Goal: Information Seeking & Learning: Learn about a topic

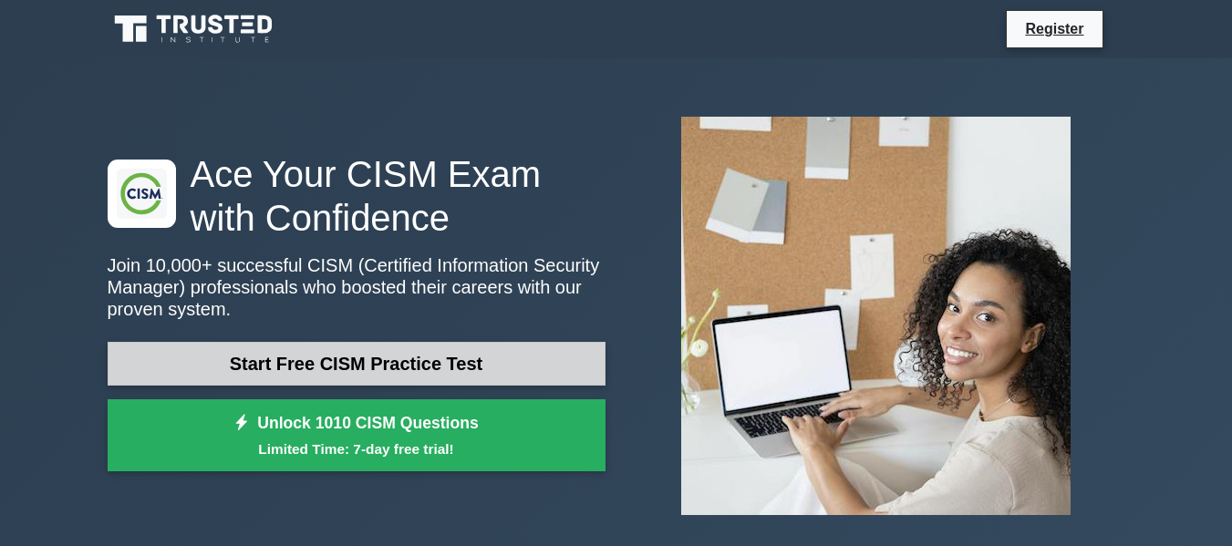
click at [346, 355] on link "Start Free CISM Practice Test" at bounding box center [357, 364] width 498 height 44
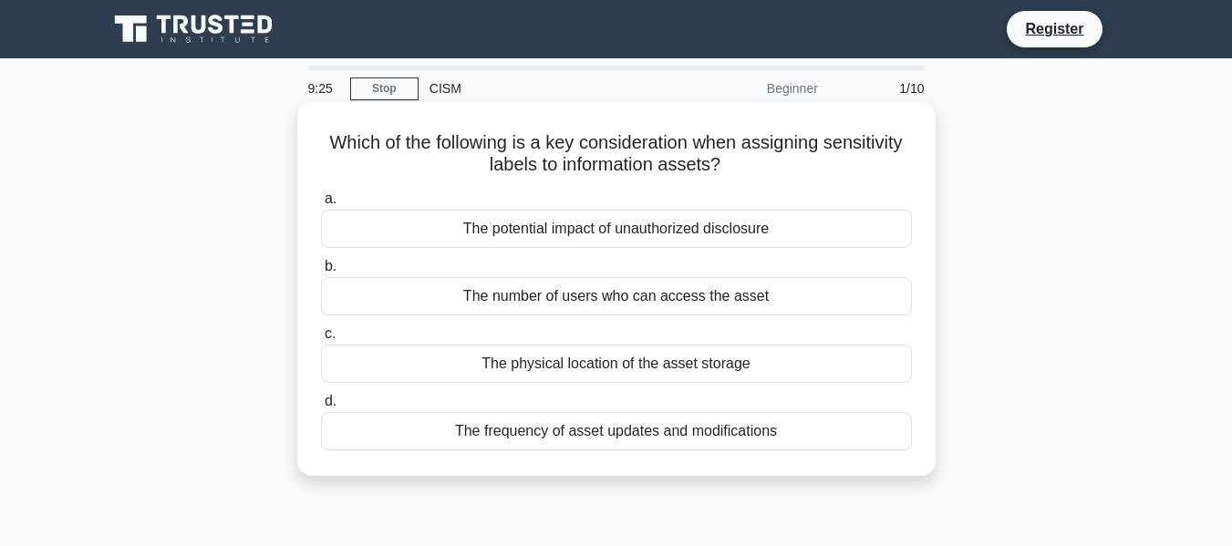
click at [588, 428] on div "The frequency of asset updates and modifications" at bounding box center [616, 431] width 591 height 38
click at [321, 408] on input "d. The frequency of asset updates and modifications" at bounding box center [321, 402] width 0 height 12
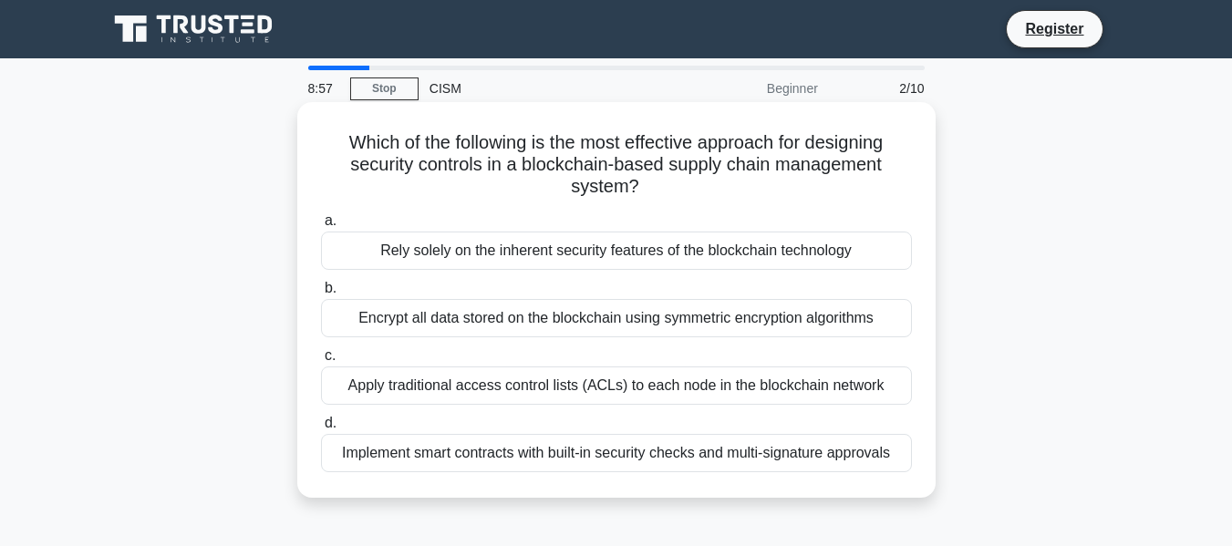
click at [553, 315] on div "Encrypt all data stored on the blockchain using symmetric encryption algorithms" at bounding box center [616, 318] width 591 height 38
click at [321, 295] on input "b. Encrypt all data stored on the blockchain using symmetric encryption algorit…" at bounding box center [321, 289] width 0 height 12
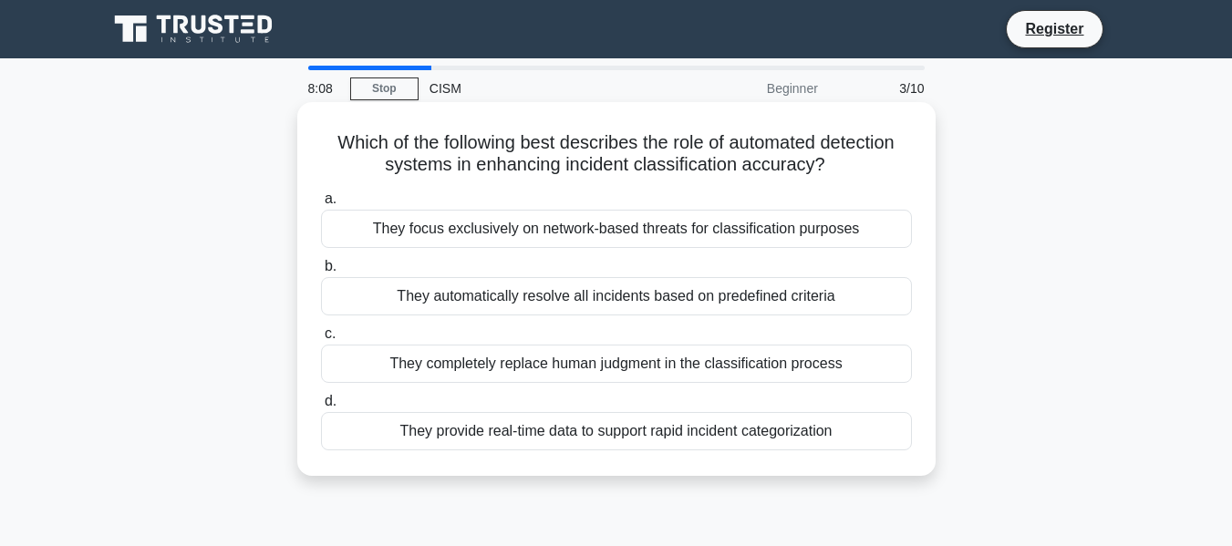
click at [584, 291] on div "They automatically resolve all incidents based on predefined criteria" at bounding box center [616, 296] width 591 height 38
click at [321, 273] on input "b. They automatically resolve all incidents based on predefined criteria" at bounding box center [321, 267] width 0 height 12
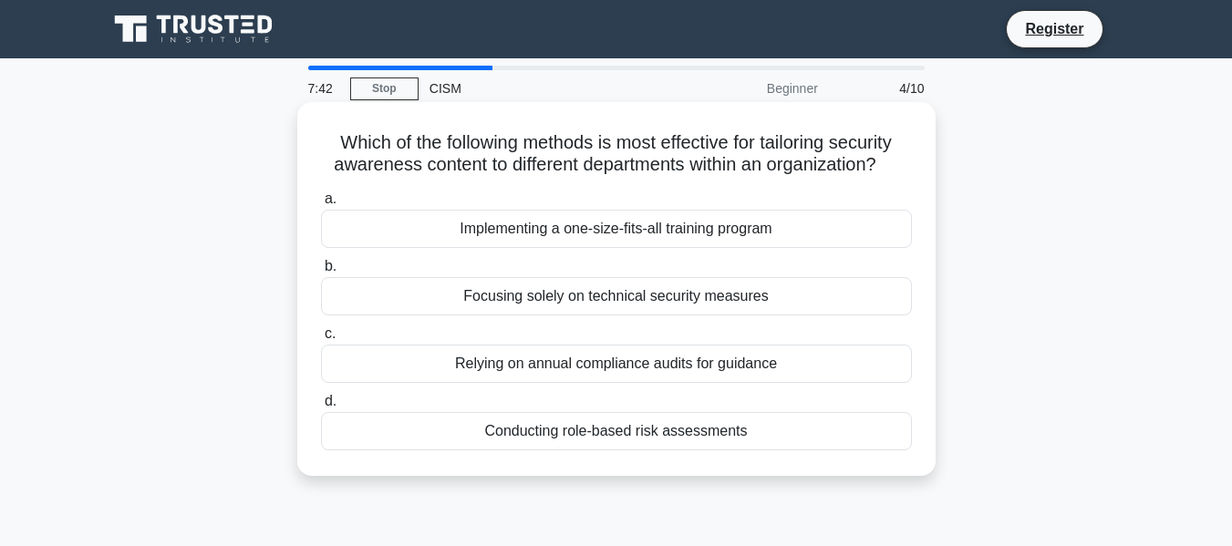
click at [611, 434] on div "Conducting role-based risk assessments" at bounding box center [616, 431] width 591 height 38
click at [321, 408] on input "d. Conducting role-based risk assessments" at bounding box center [321, 402] width 0 height 12
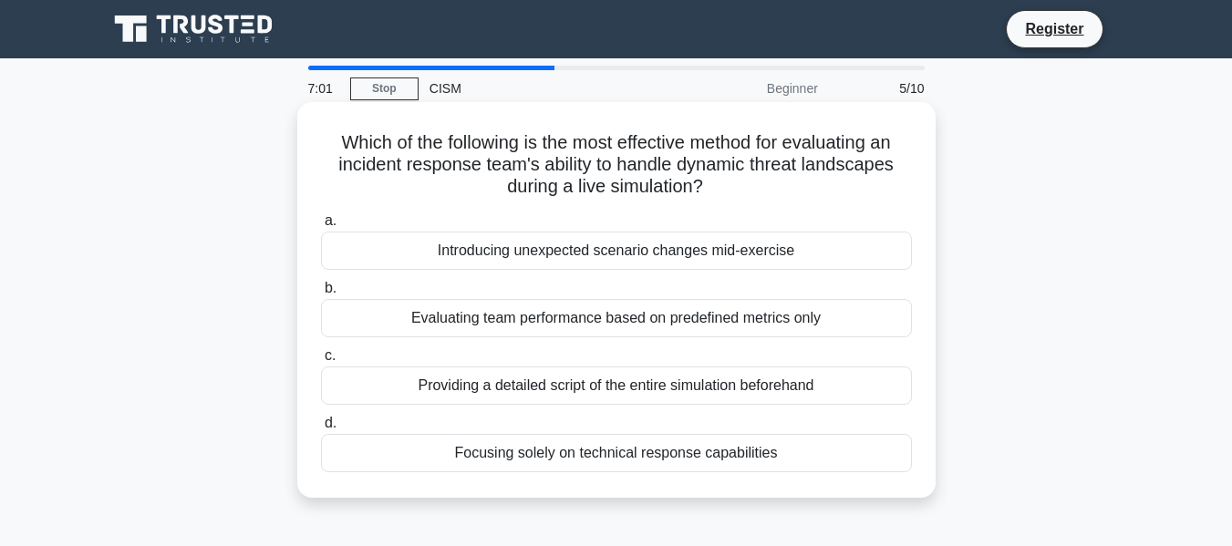
click at [605, 387] on div "Providing a detailed script of the entire simulation beforehand" at bounding box center [616, 386] width 591 height 38
click at [321, 362] on input "c. Providing a detailed script of the entire simulation beforehand" at bounding box center [321, 356] width 0 height 12
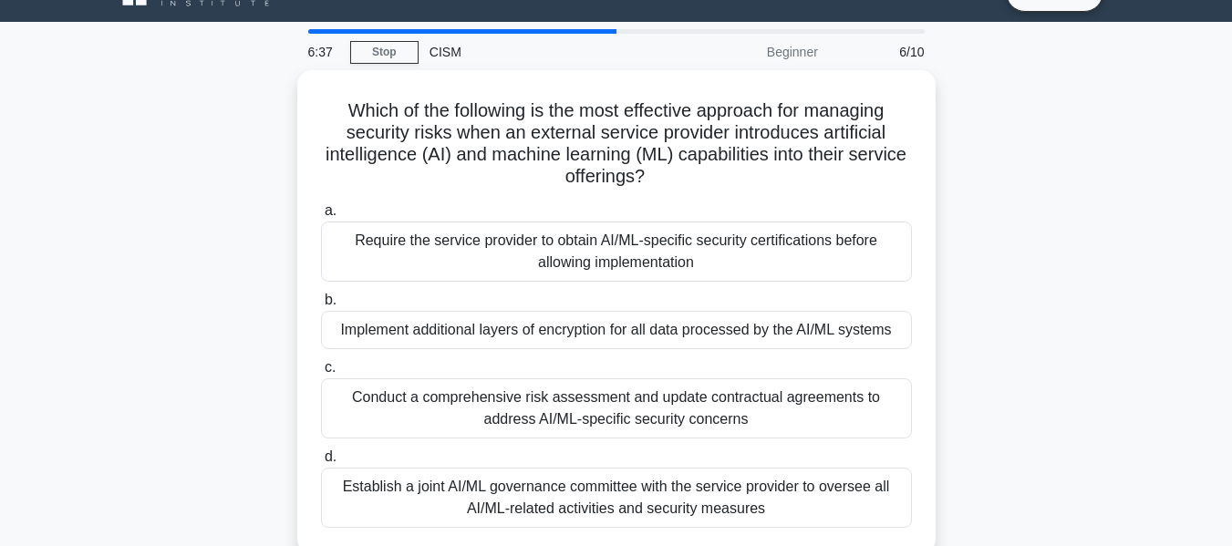
scroll to position [73, 0]
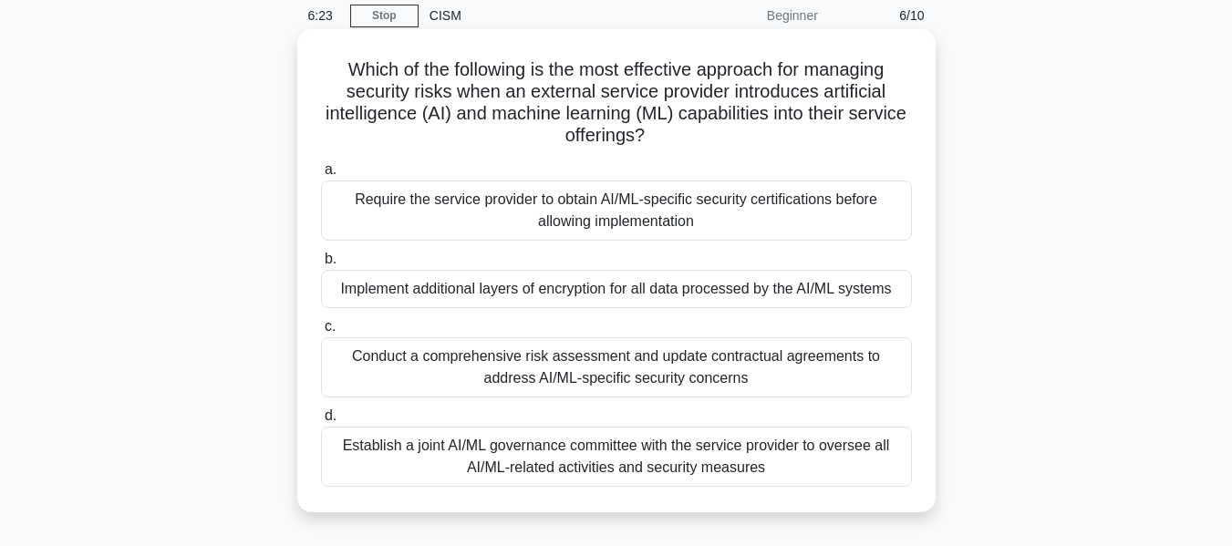
click at [615, 447] on div "Establish a joint AI/ML governance committee with the service provider to overs…" at bounding box center [616, 457] width 591 height 60
click at [321, 422] on input "d. Establish a joint AI/ML governance committee with the service provider to ov…" at bounding box center [321, 416] width 0 height 12
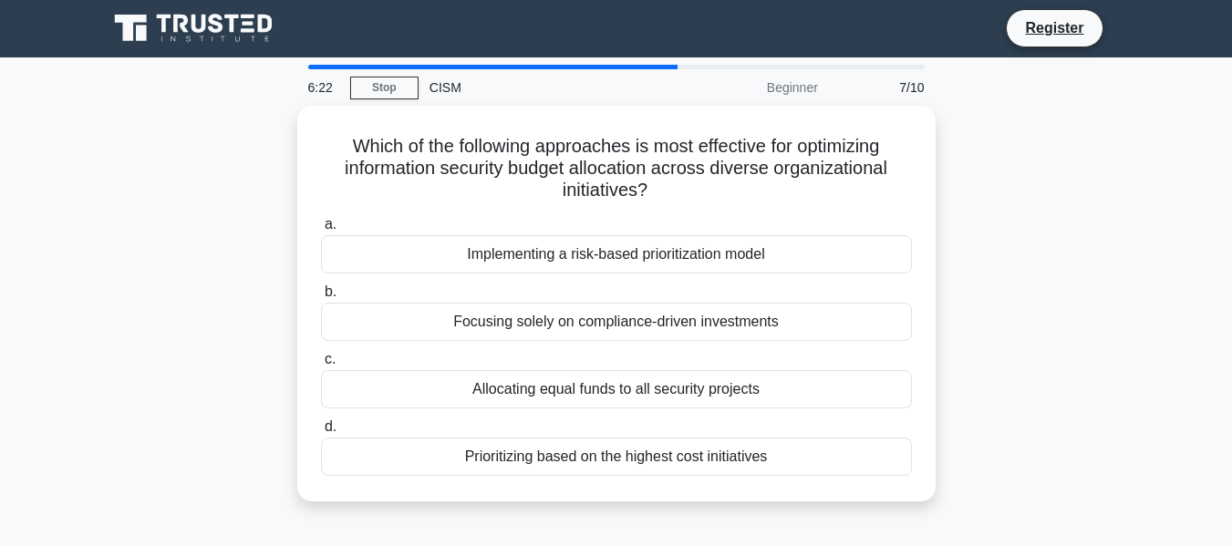
scroll to position [0, 0]
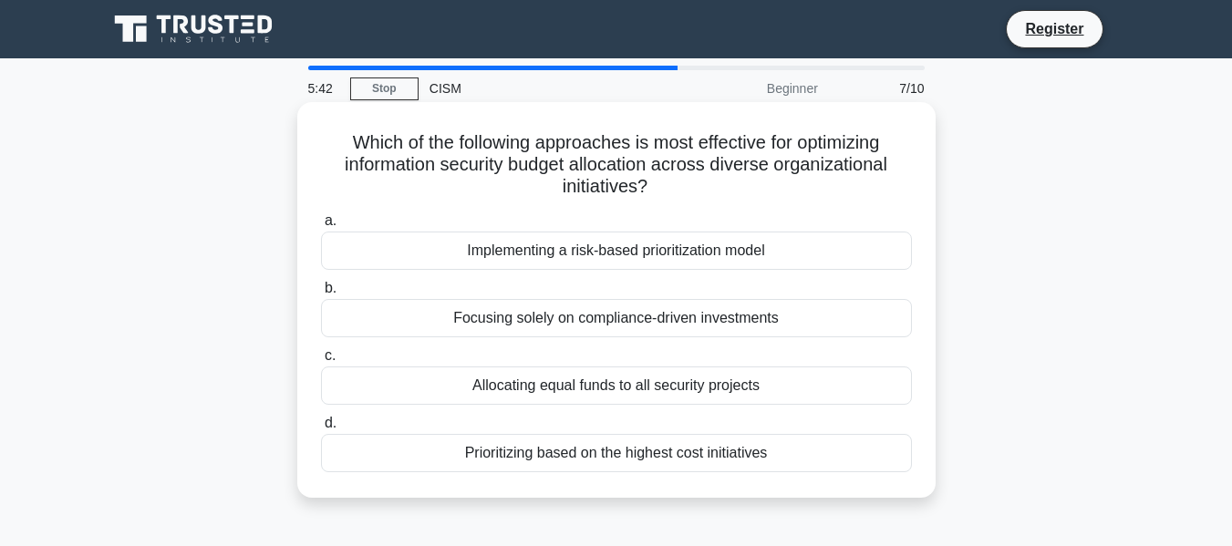
click at [609, 253] on div "Implementing a risk-based prioritization model" at bounding box center [616, 251] width 591 height 38
click at [321, 227] on input "a. Implementing a risk-based prioritization model" at bounding box center [321, 221] width 0 height 12
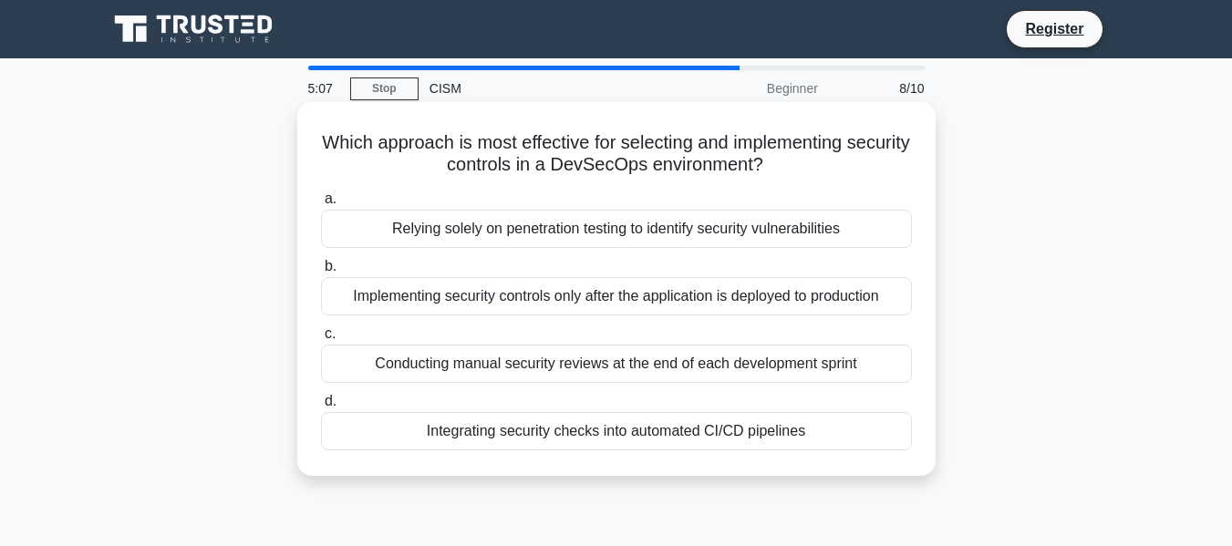
click at [593, 432] on div "Integrating security checks into automated CI/CD pipelines" at bounding box center [616, 431] width 591 height 38
click at [321, 408] on input "d. Integrating security checks into automated CI/CD pipelines" at bounding box center [321, 402] width 0 height 12
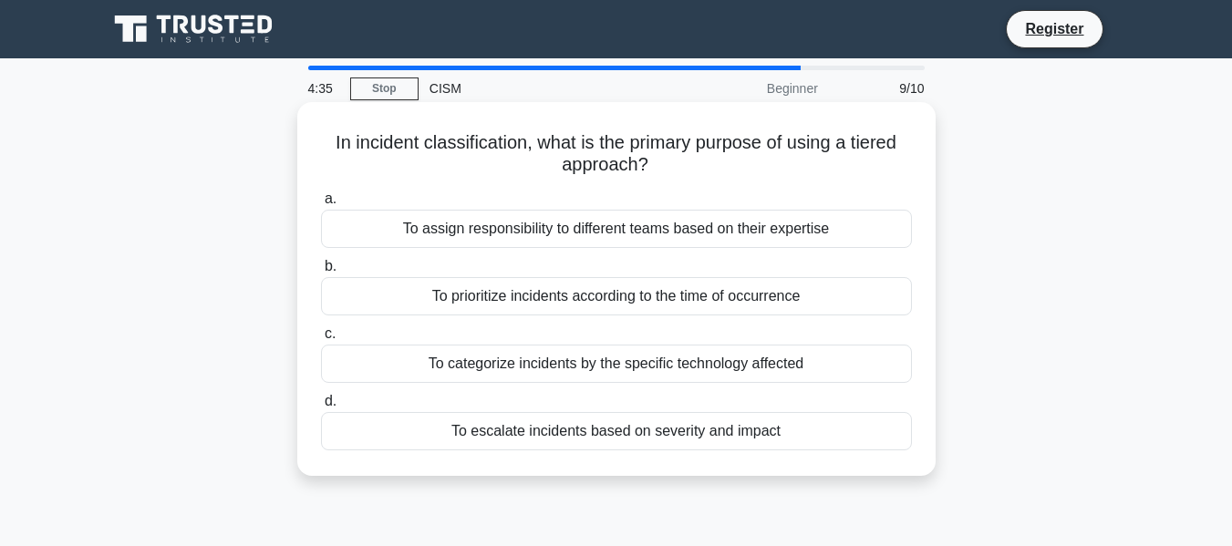
click at [601, 227] on div "To assign responsibility to different teams based on their expertise" at bounding box center [616, 229] width 591 height 38
click at [321, 205] on input "a. To assign responsibility to different teams based on their expertise" at bounding box center [321, 199] width 0 height 12
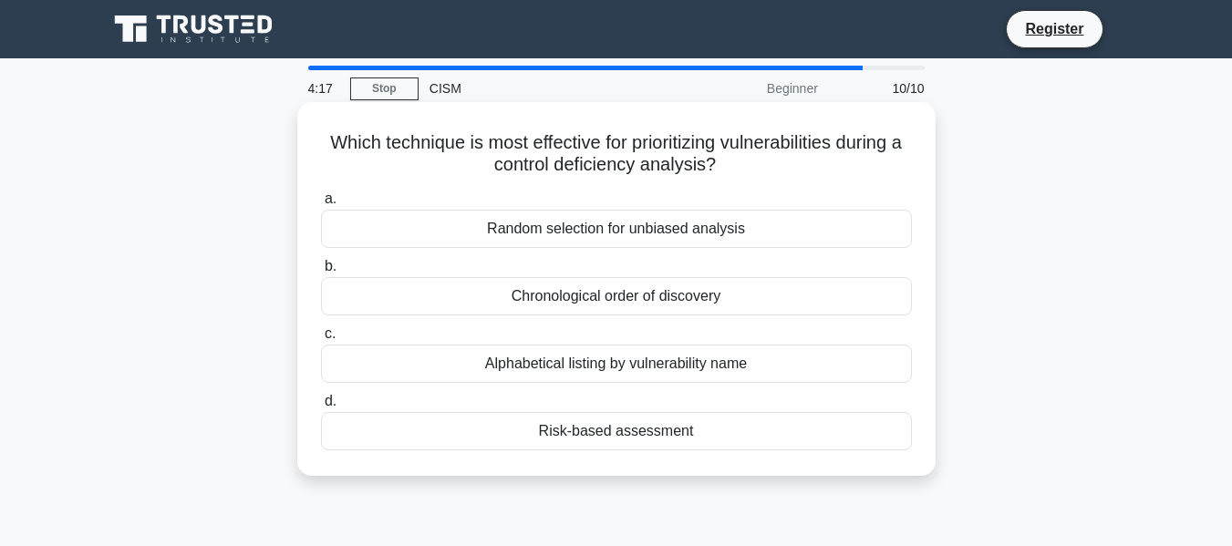
click at [633, 434] on div "Risk-based assessment" at bounding box center [616, 431] width 591 height 38
click at [321, 408] on input "d. Risk-based assessment" at bounding box center [321, 402] width 0 height 12
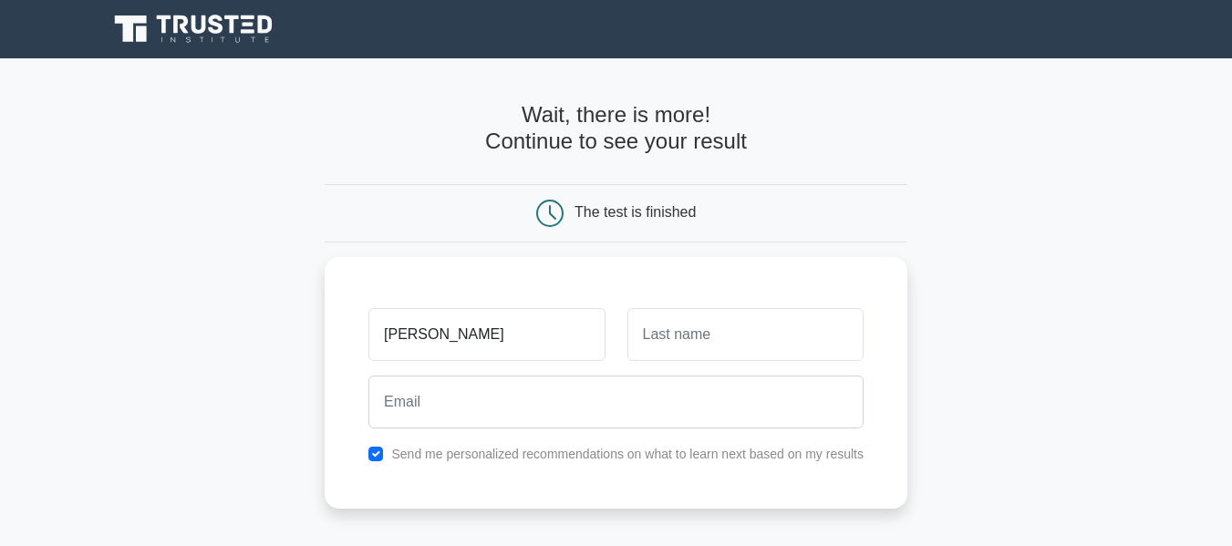
type input "ramaraj"
type input "gj"
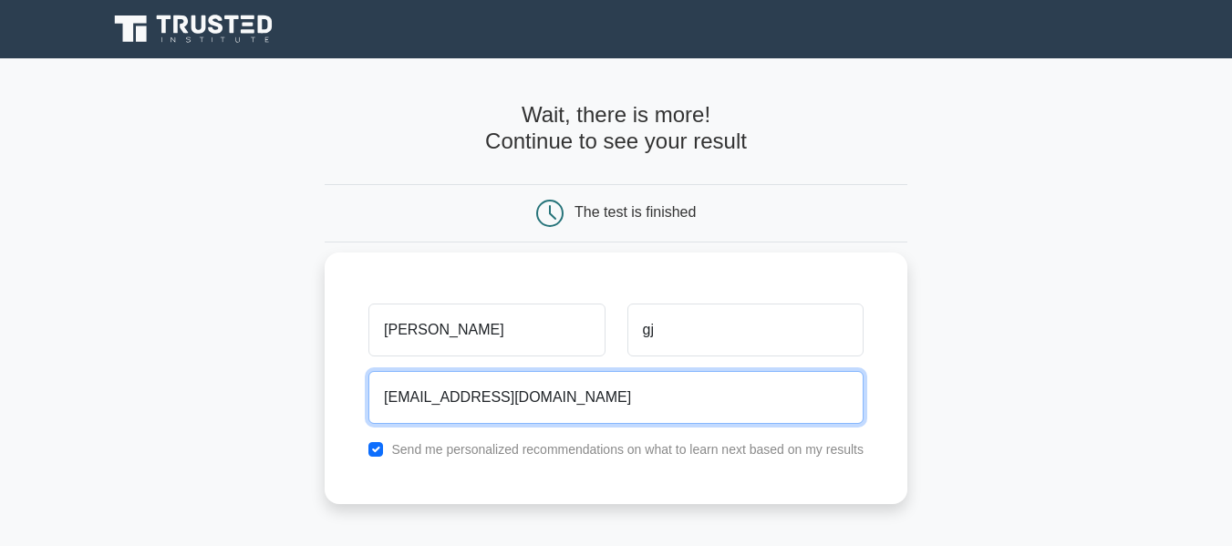
type input "gjramaraj@gmail.com"
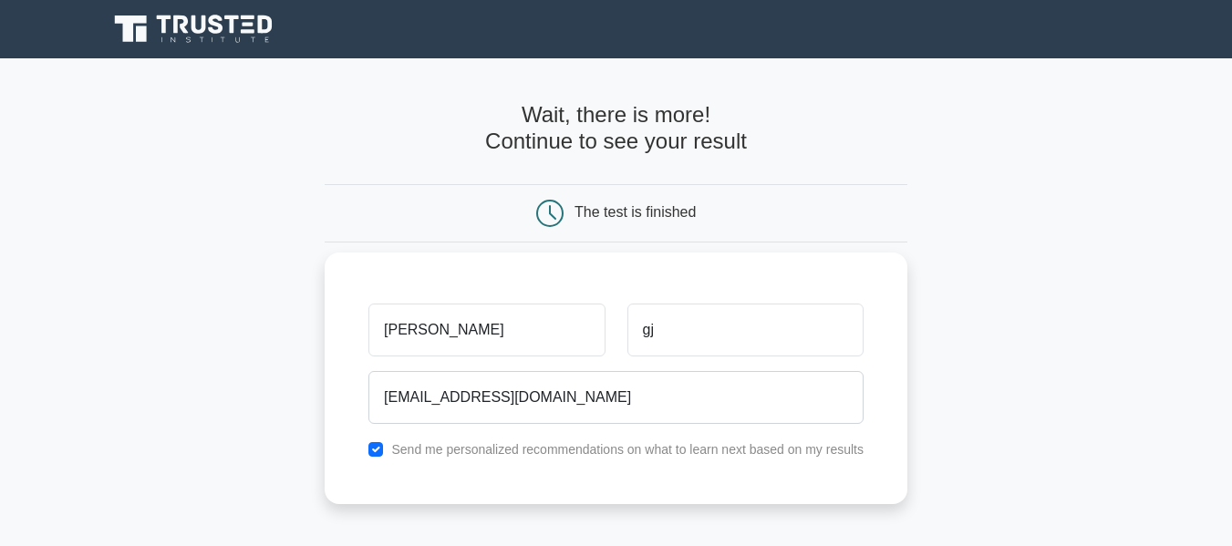
click at [644, 472] on div "ramaraj gj gjramaraj@gmail.com Send me personalized recommendations on what to …" at bounding box center [616, 379] width 583 height 252
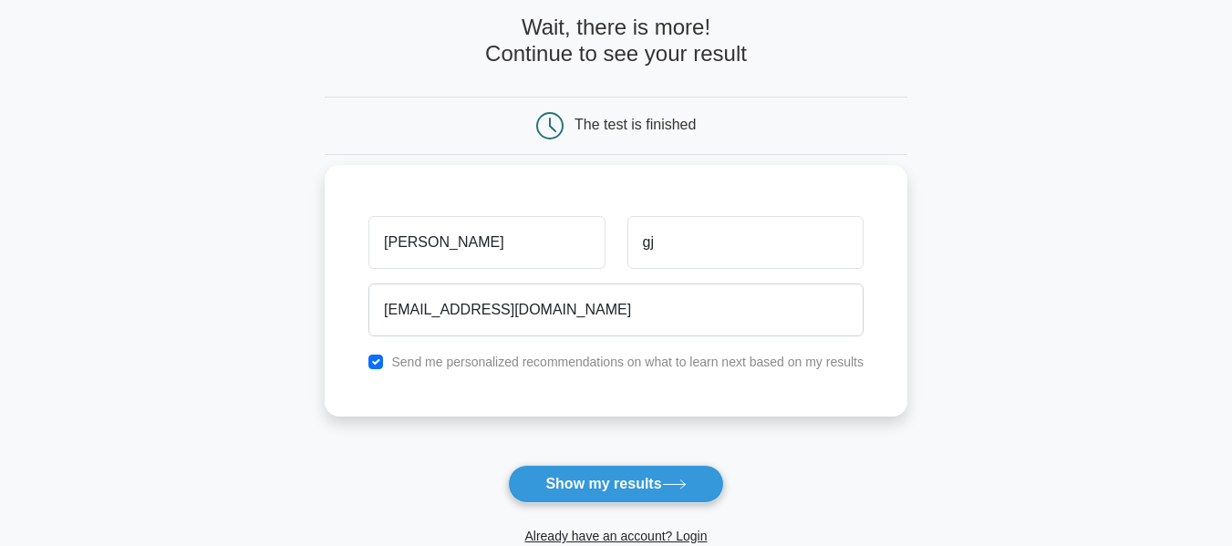
scroll to position [109, 0]
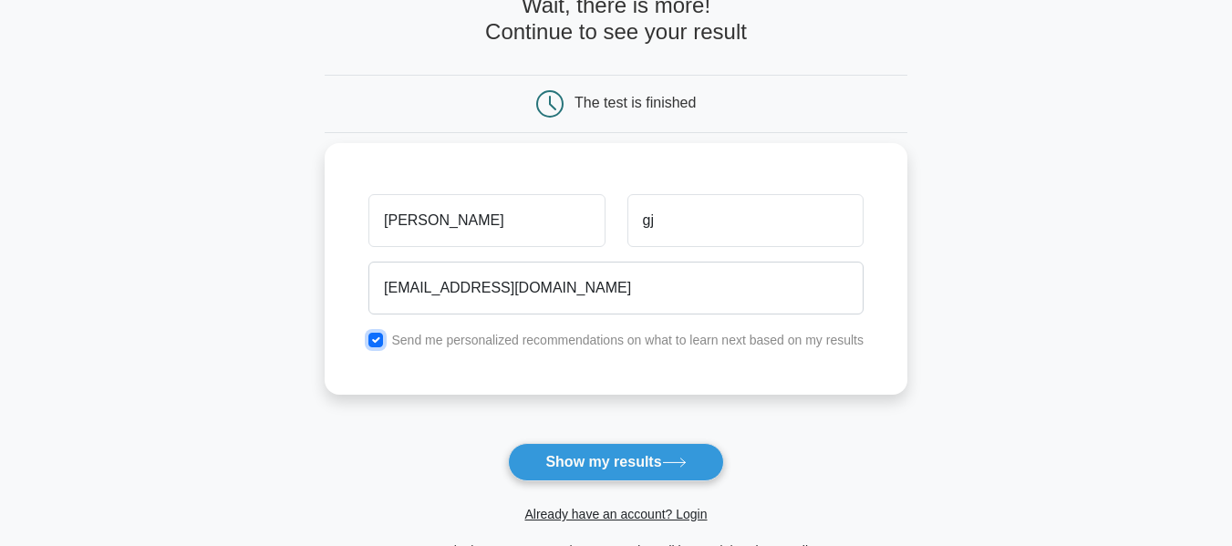
click at [377, 338] on input "checkbox" at bounding box center [375, 340] width 15 height 15
checkbox input "false"
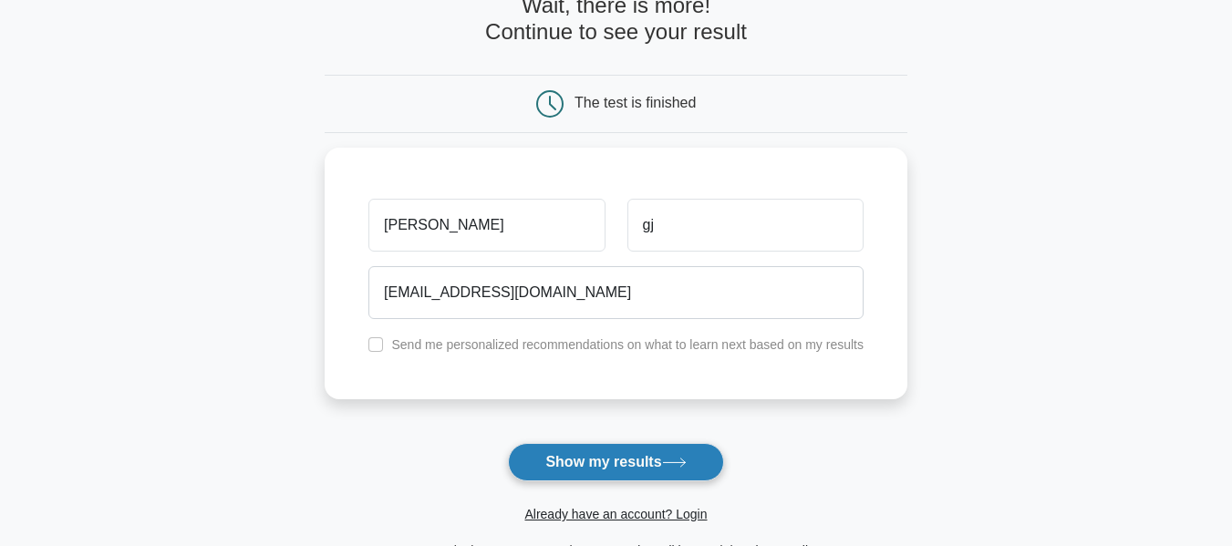
click at [597, 456] on button "Show my results" at bounding box center [615, 462] width 215 height 38
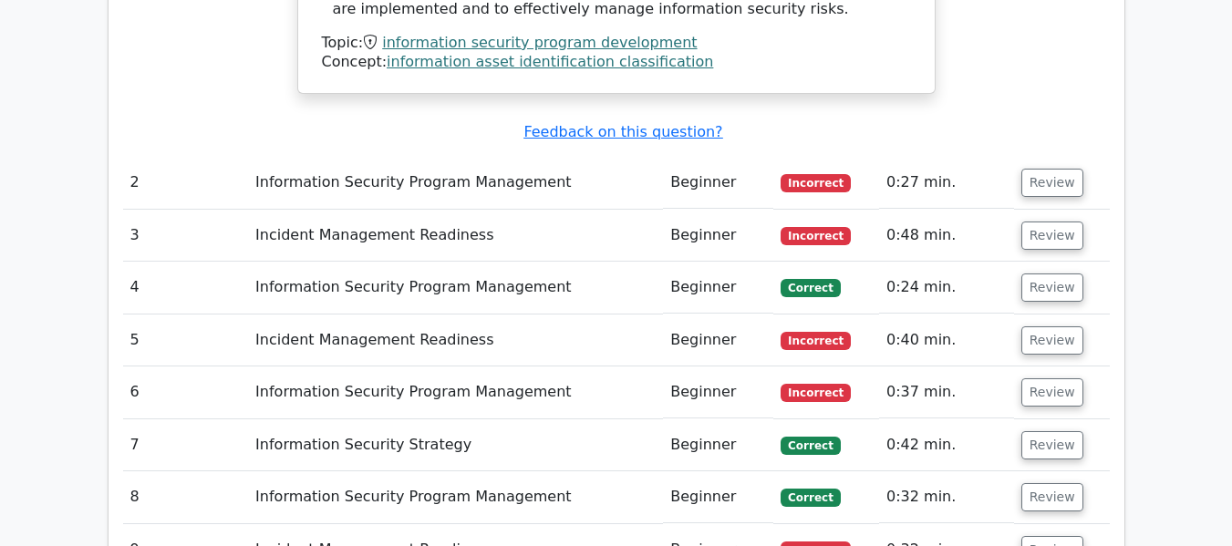
scroll to position [2480, 0]
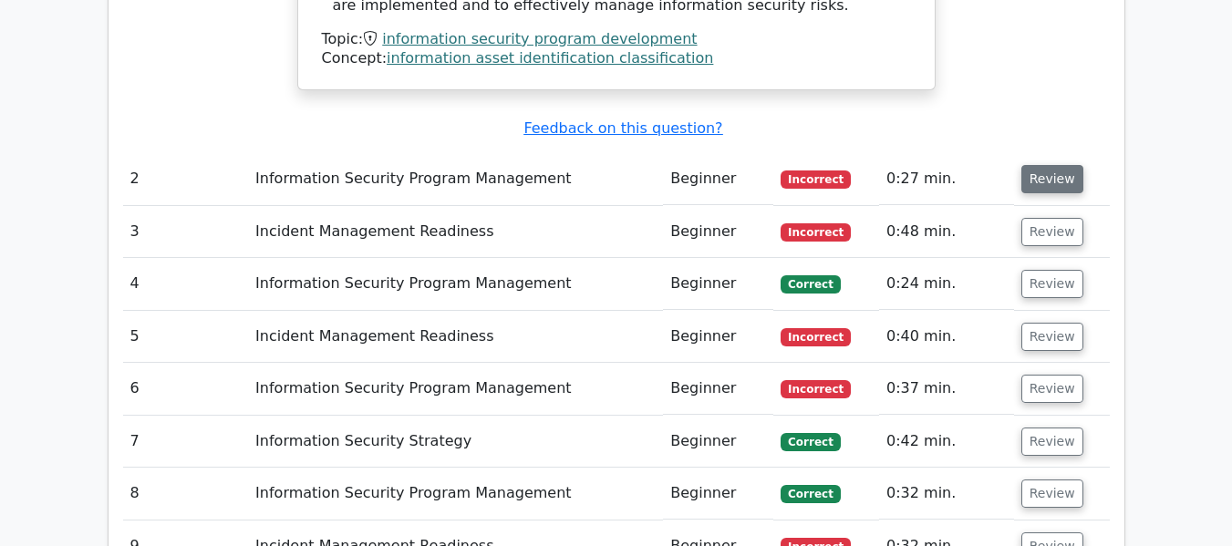
click at [1055, 165] on button "Review" at bounding box center [1052, 179] width 62 height 28
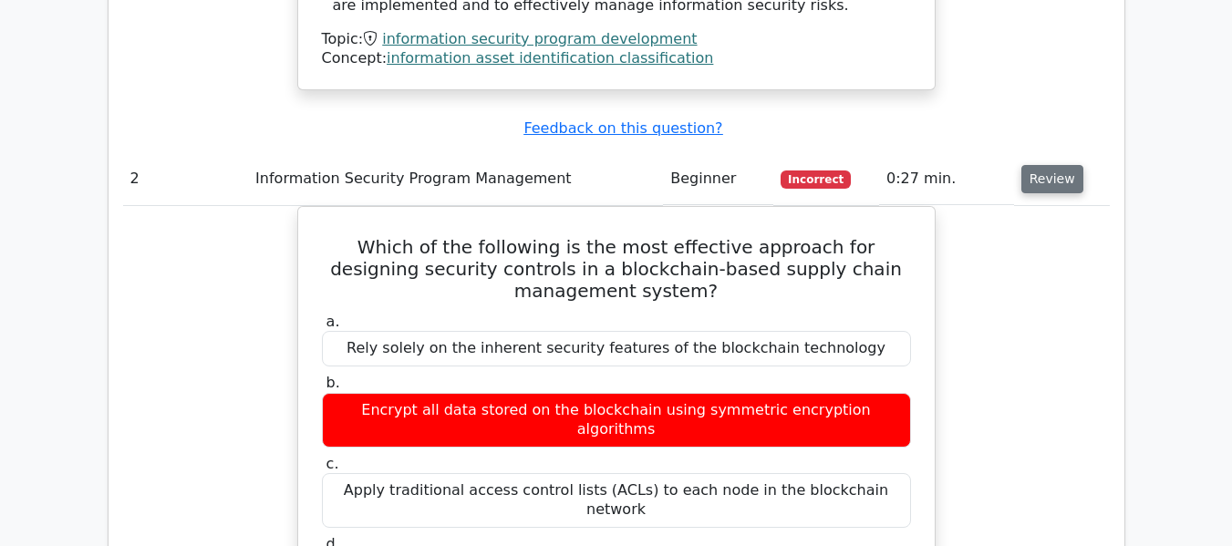
click at [1055, 165] on button "Review" at bounding box center [1052, 179] width 62 height 28
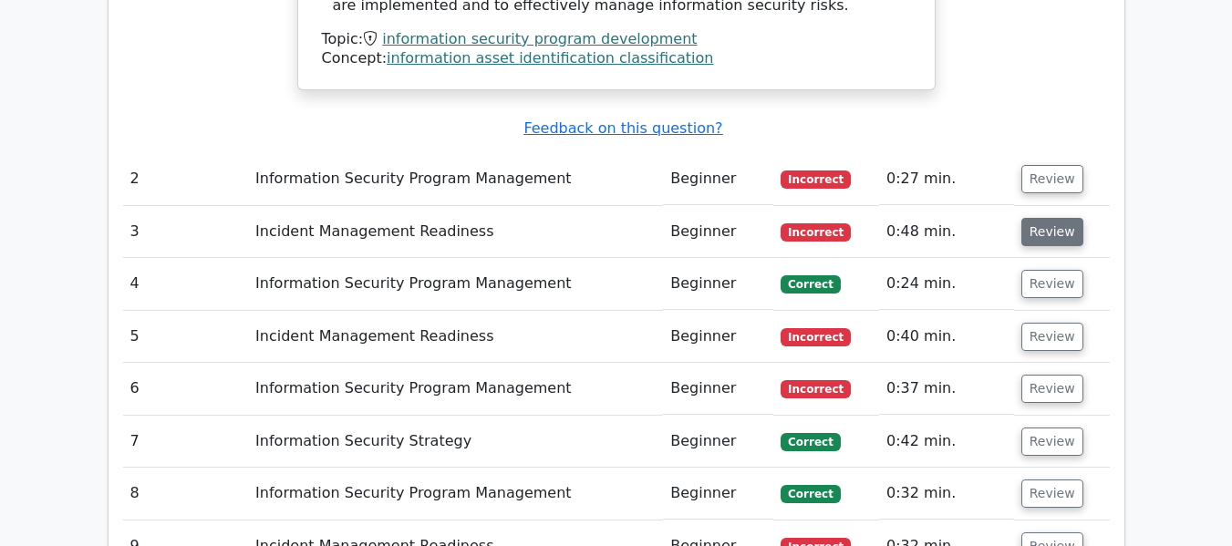
click at [1050, 218] on button "Review" at bounding box center [1052, 232] width 62 height 28
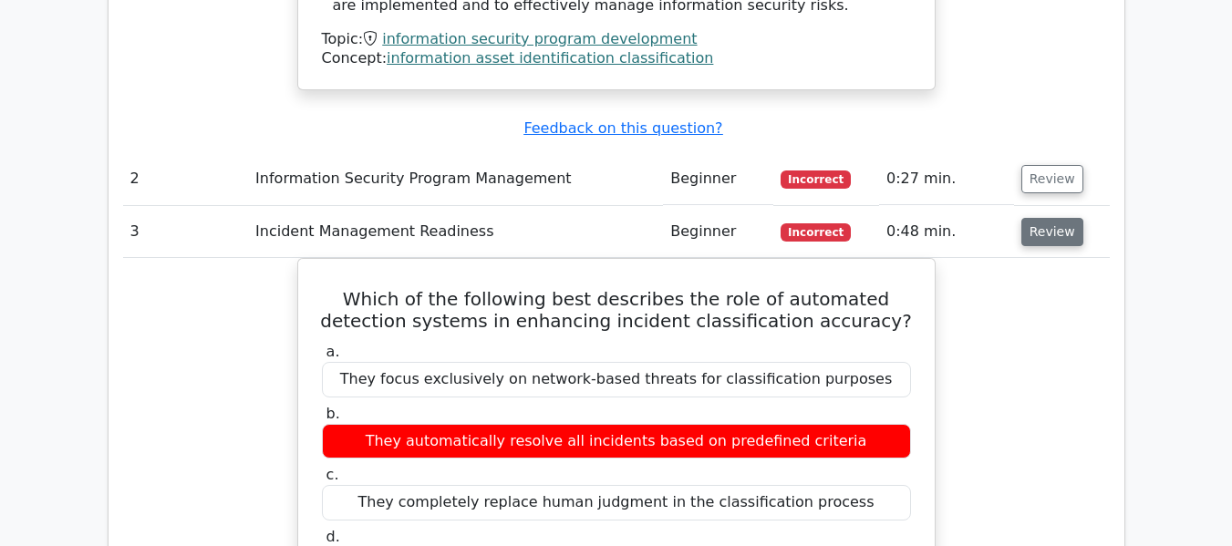
click at [1048, 218] on button "Review" at bounding box center [1052, 232] width 62 height 28
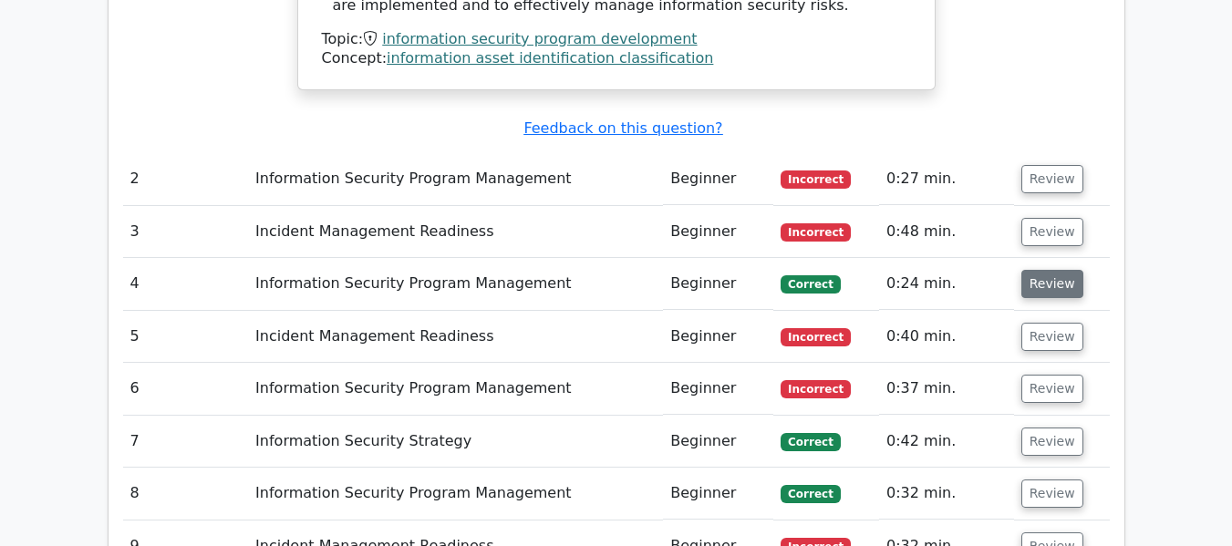
click at [1046, 270] on button "Review" at bounding box center [1052, 284] width 62 height 28
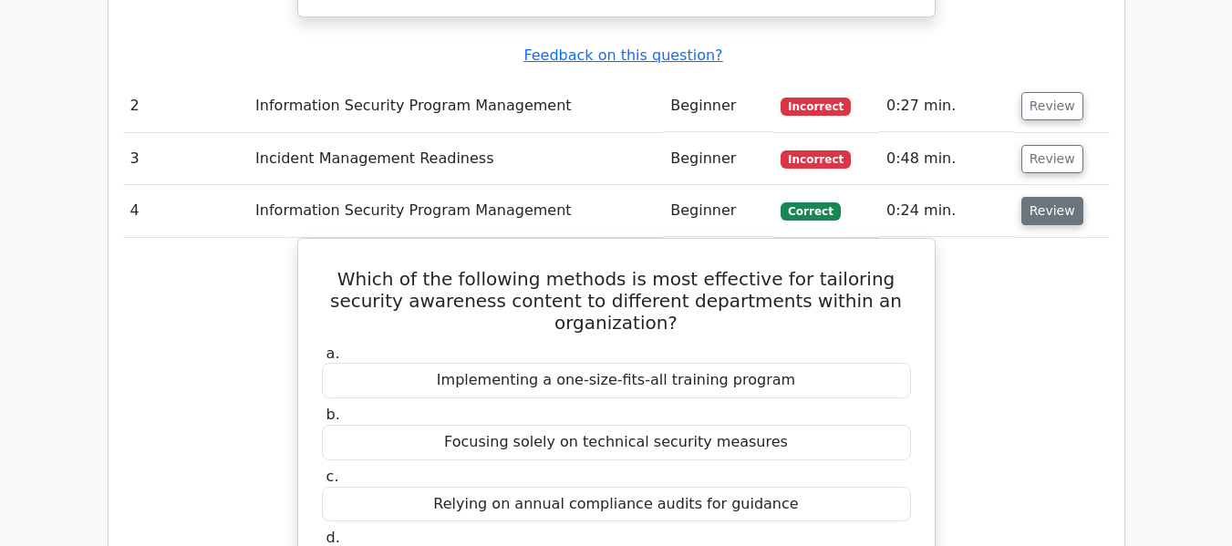
scroll to position [2590, 0]
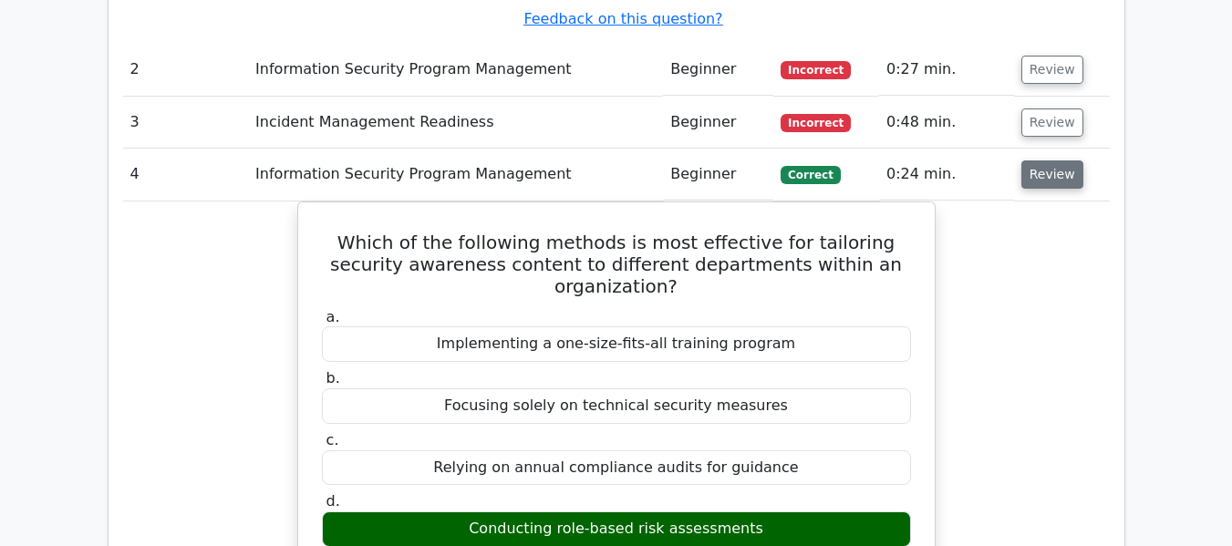
click at [1044, 160] on button "Review" at bounding box center [1052, 174] width 62 height 28
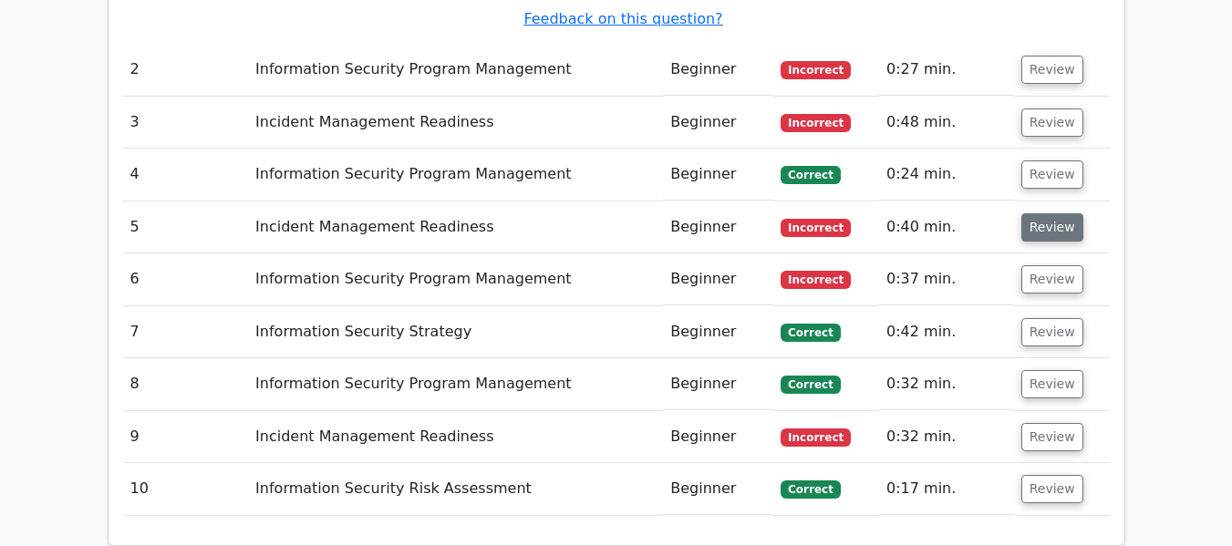
click at [1046, 213] on button "Review" at bounding box center [1052, 227] width 62 height 28
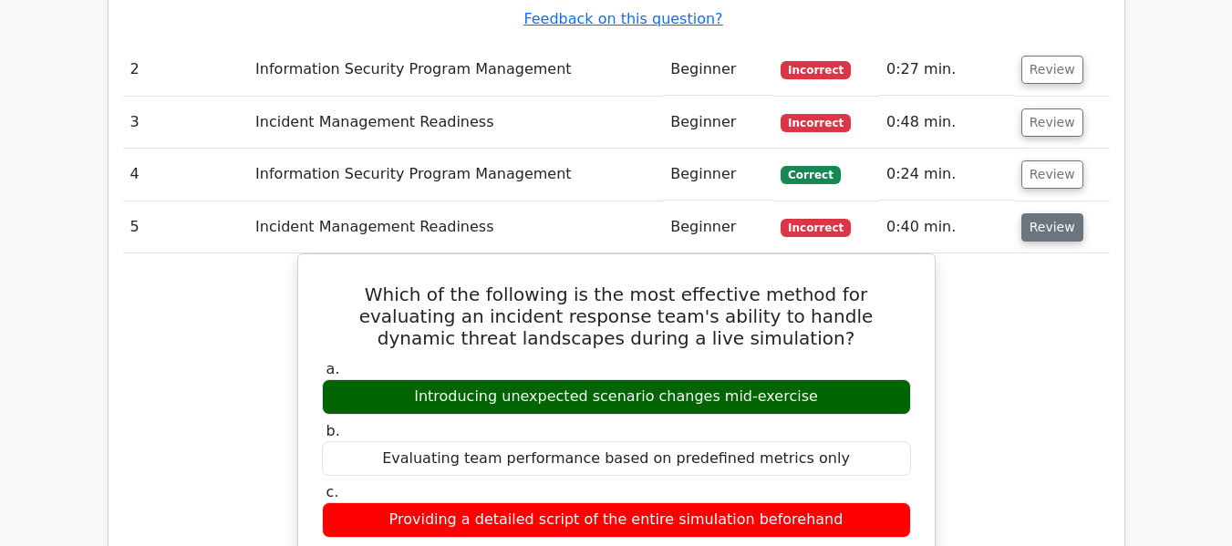
click at [1046, 213] on button "Review" at bounding box center [1052, 227] width 62 height 28
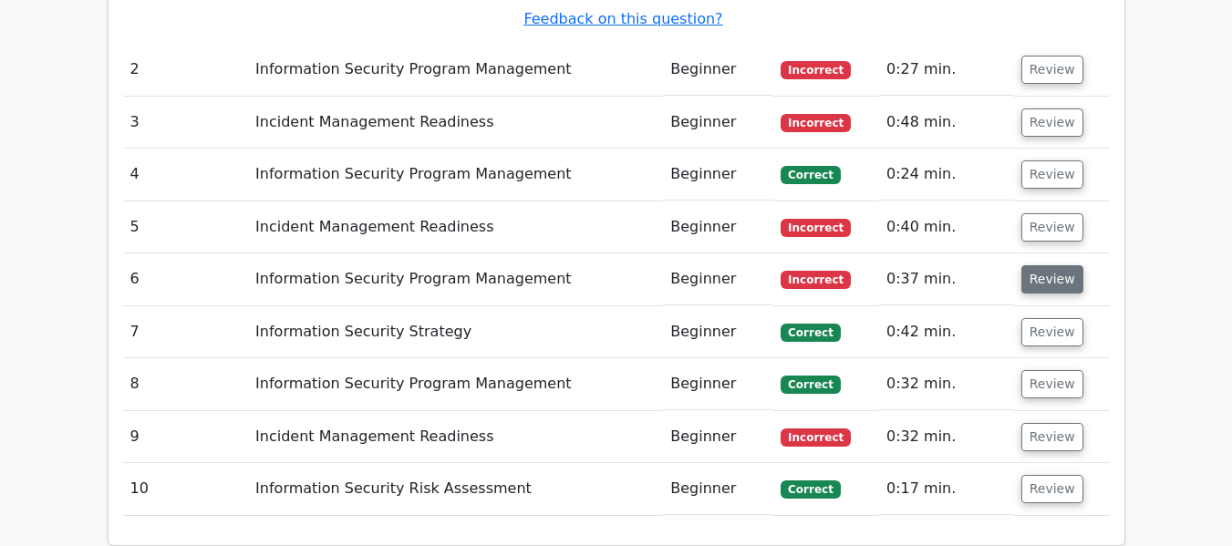
click at [1052, 265] on button "Review" at bounding box center [1052, 279] width 62 height 28
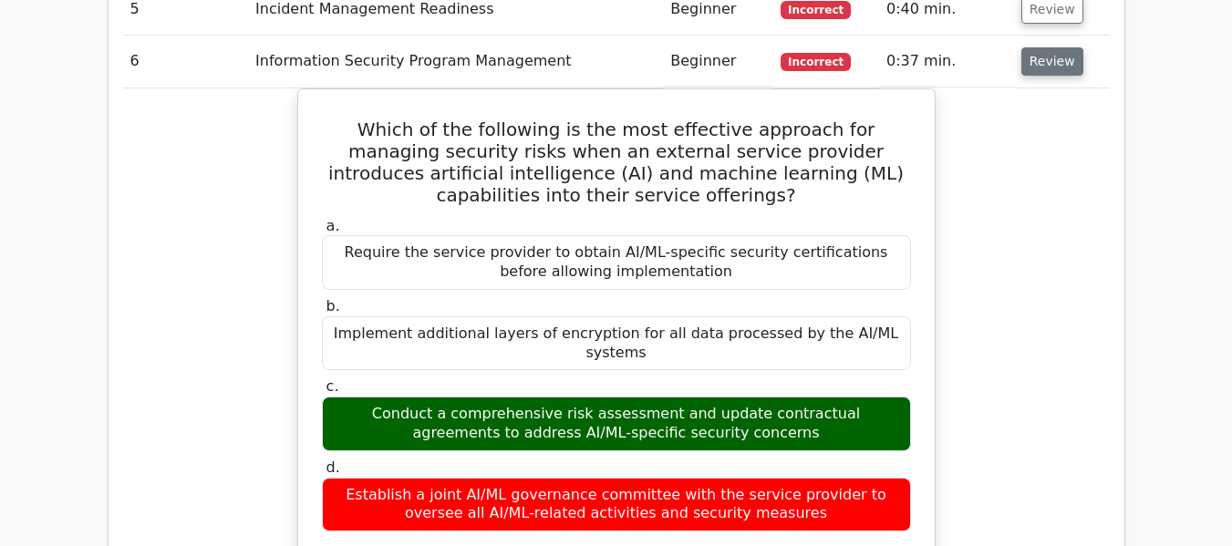
scroll to position [2808, 0]
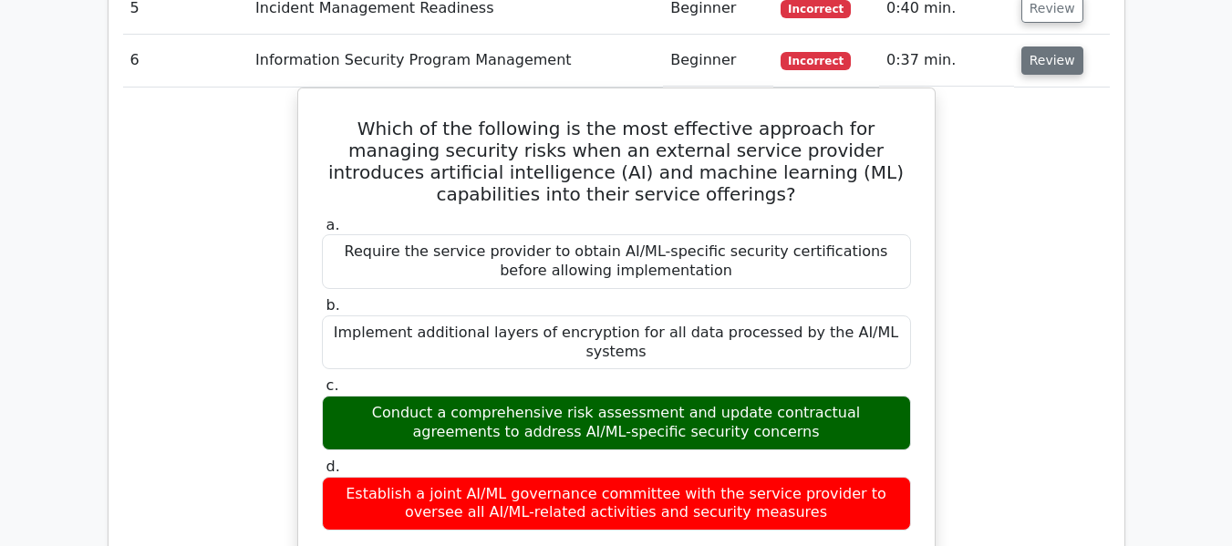
click at [1051, 47] on button "Review" at bounding box center [1052, 61] width 62 height 28
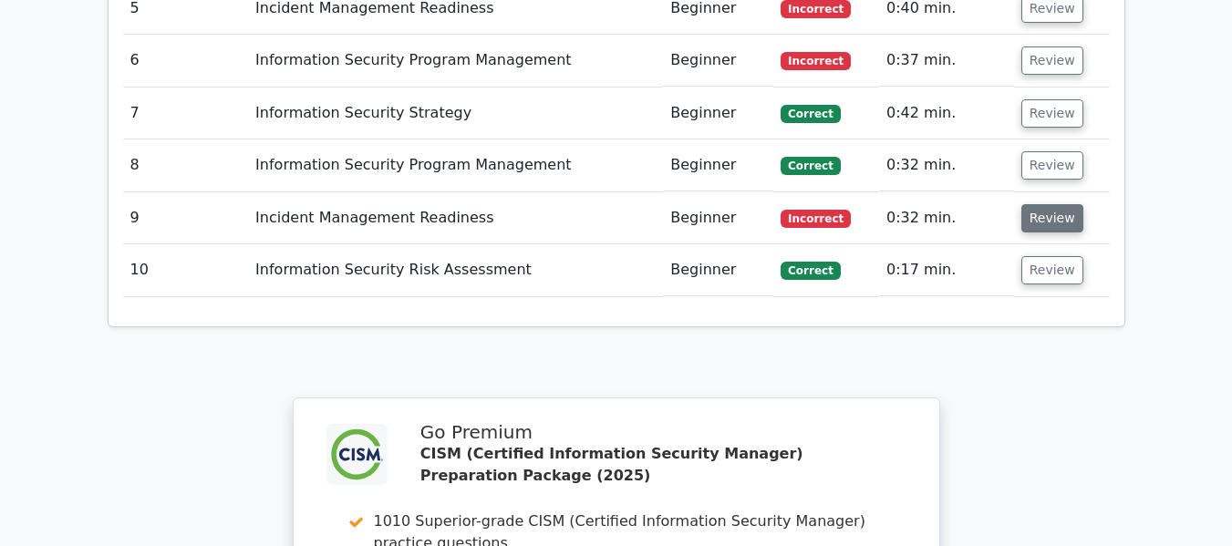
click at [1052, 204] on button "Review" at bounding box center [1052, 218] width 62 height 28
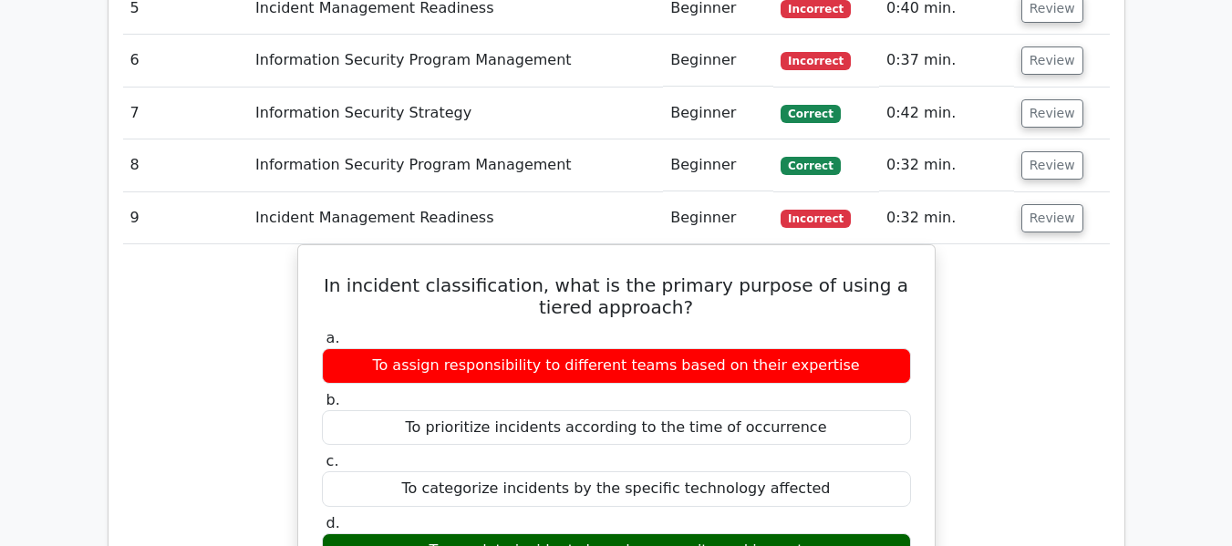
click at [1043, 204] on button "Review" at bounding box center [1052, 218] width 62 height 28
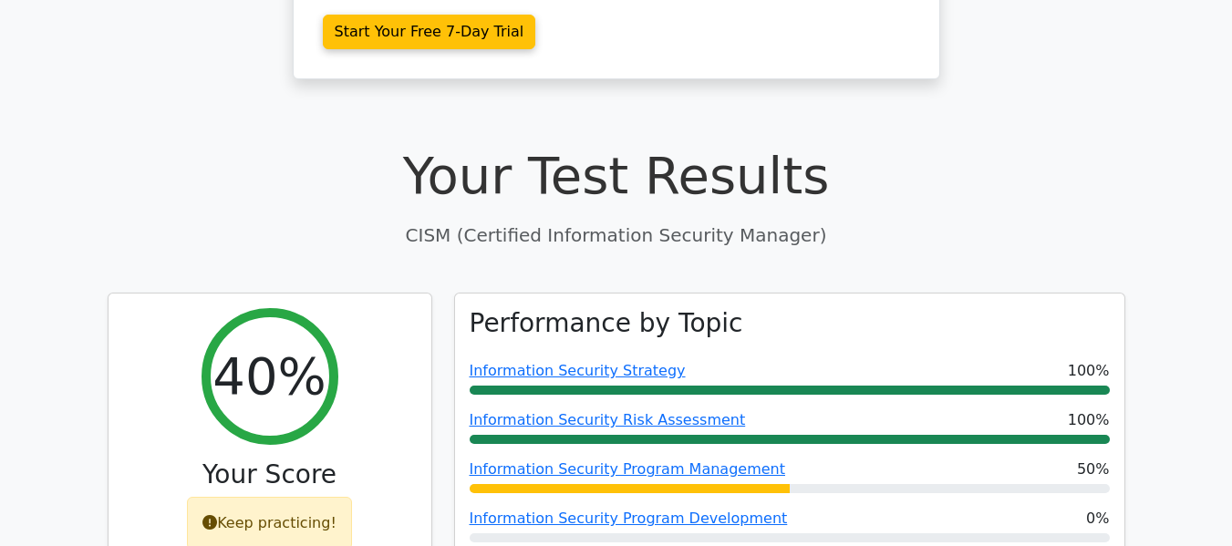
scroll to position [547, 0]
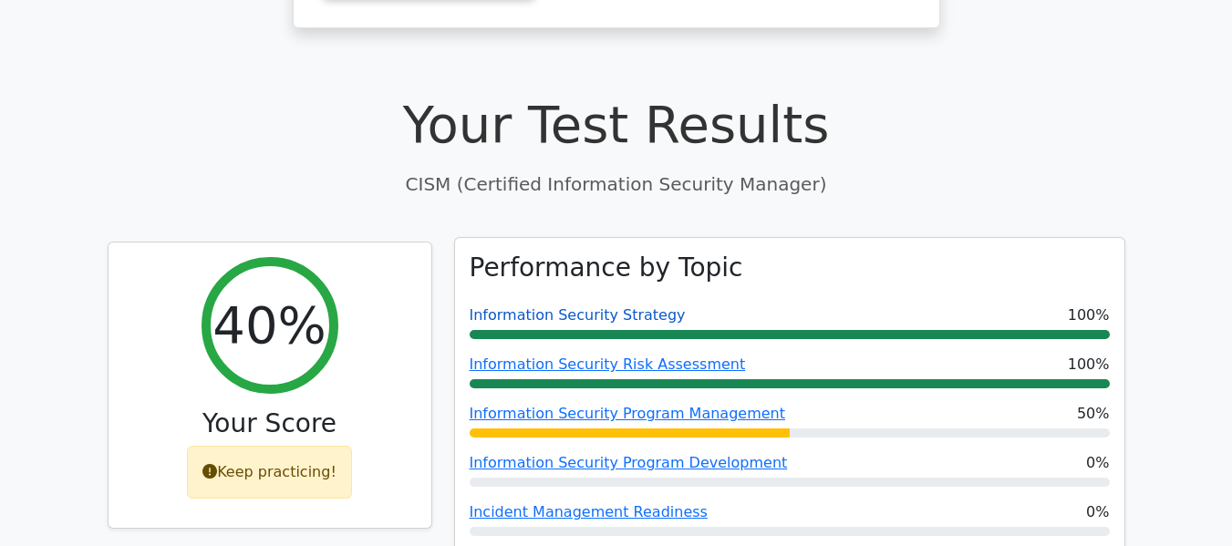
click at [615, 306] on link "Information Security Strategy" at bounding box center [578, 314] width 216 height 17
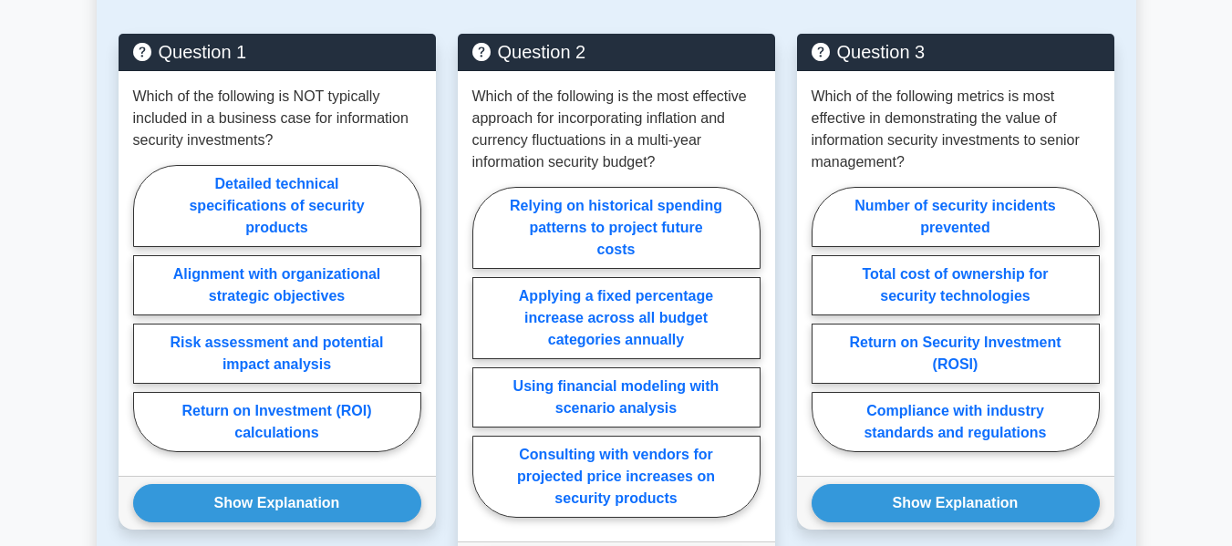
scroll to position [1058, 0]
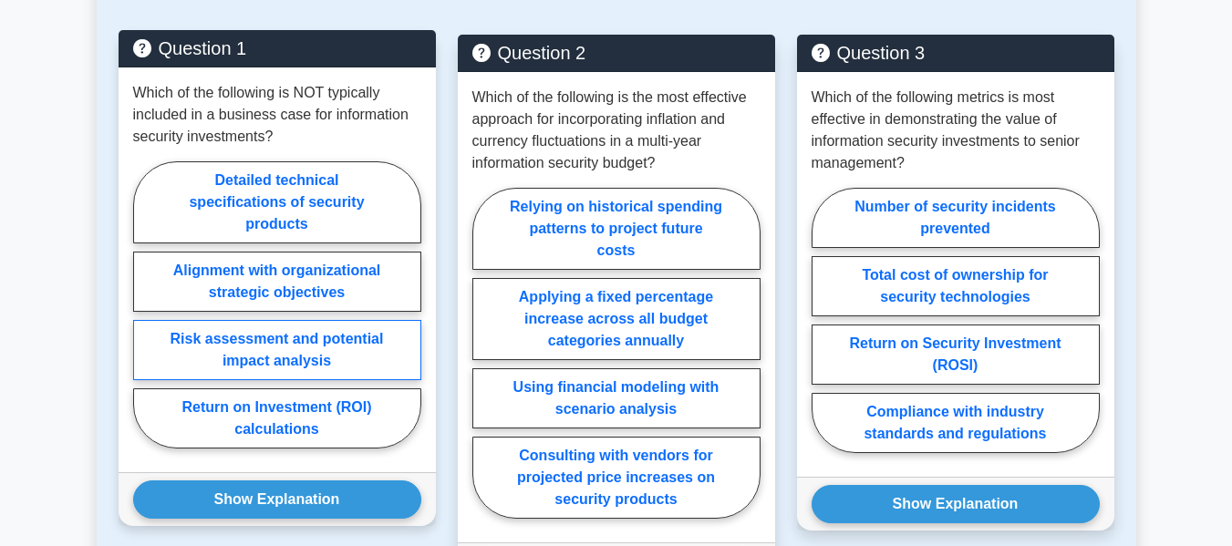
click at [355, 336] on label "Risk assessment and potential impact analysis" at bounding box center [277, 350] width 288 height 60
click at [145, 316] on input "Risk assessment and potential impact analysis" at bounding box center [139, 311] width 12 height 12
radio input "true"
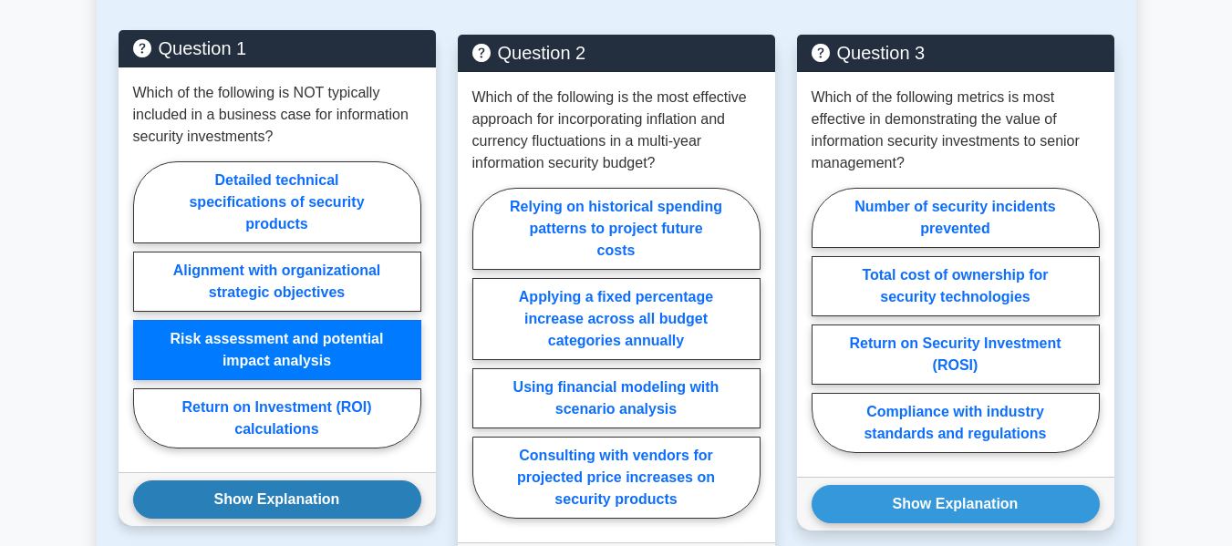
click at [274, 496] on button "Show Explanation" at bounding box center [277, 500] width 288 height 38
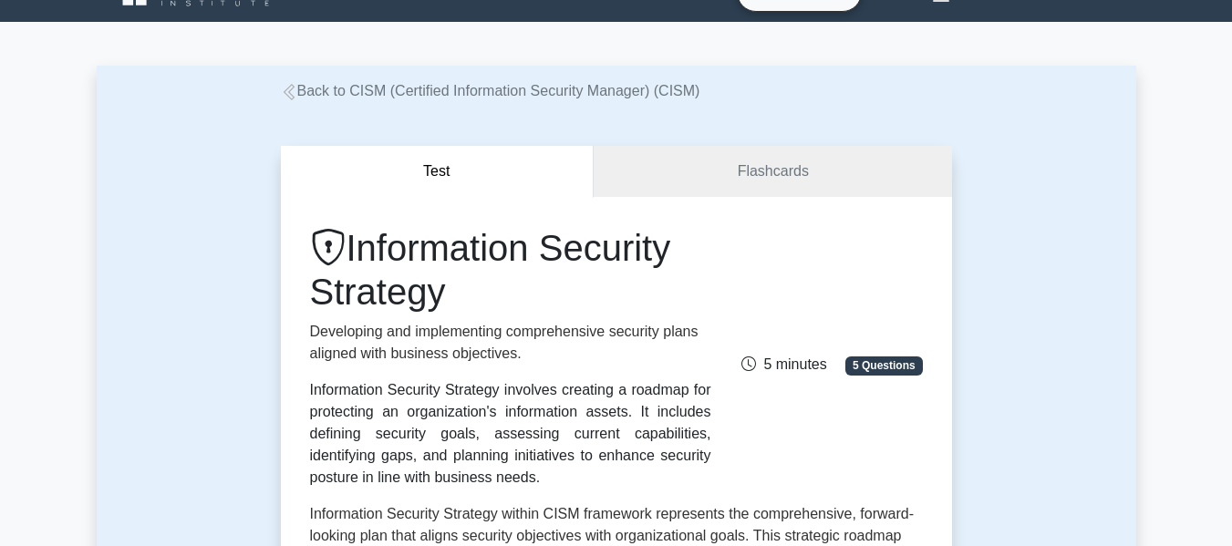
scroll to position [73, 0]
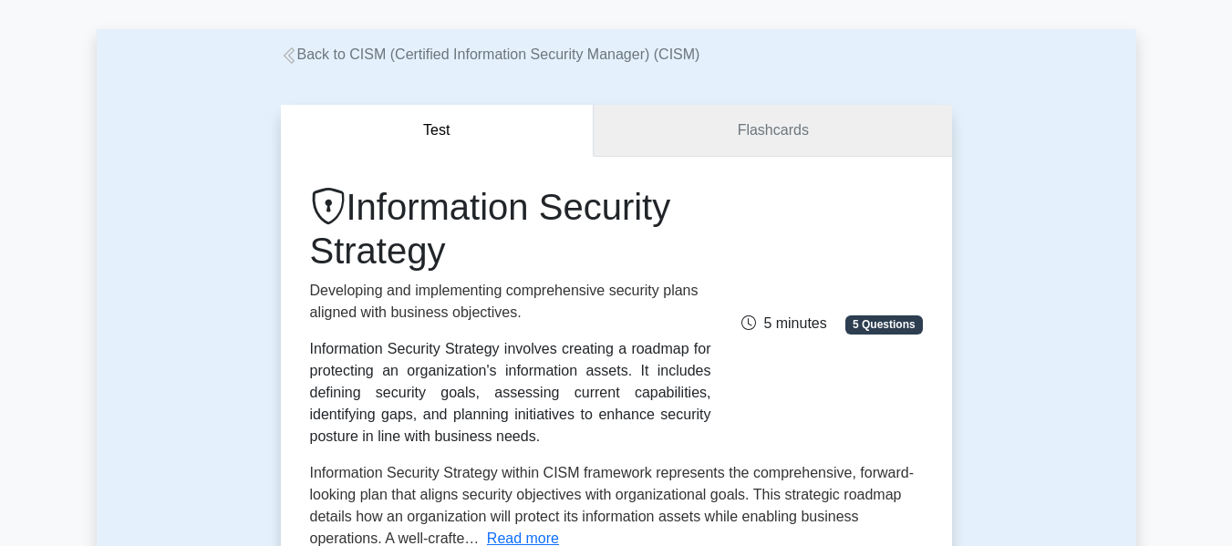
click at [774, 135] on link "Flashcards" at bounding box center [772, 131] width 357 height 52
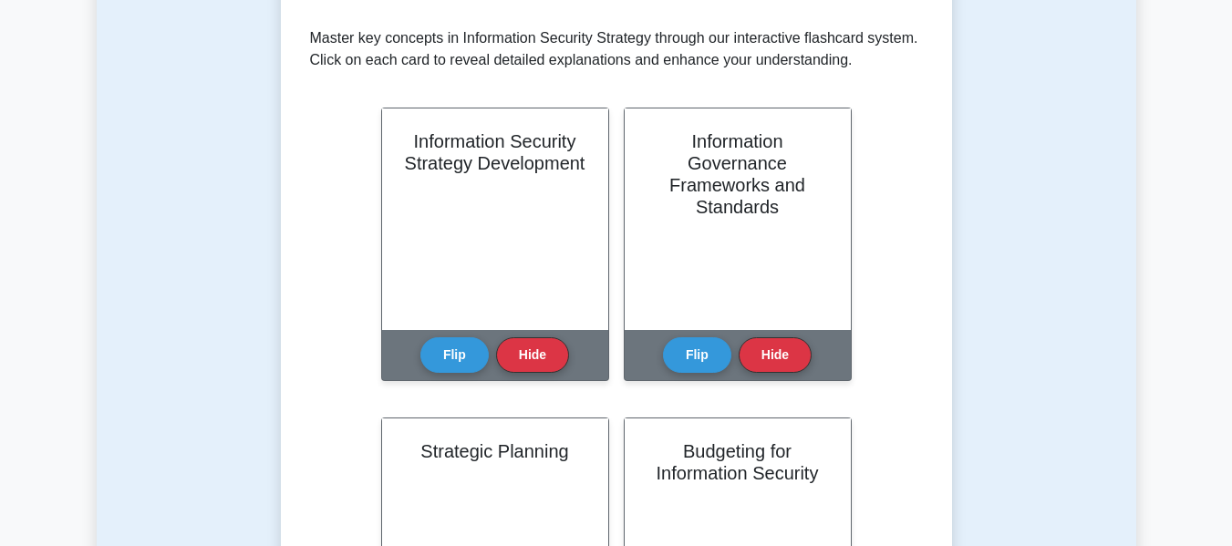
scroll to position [219, 0]
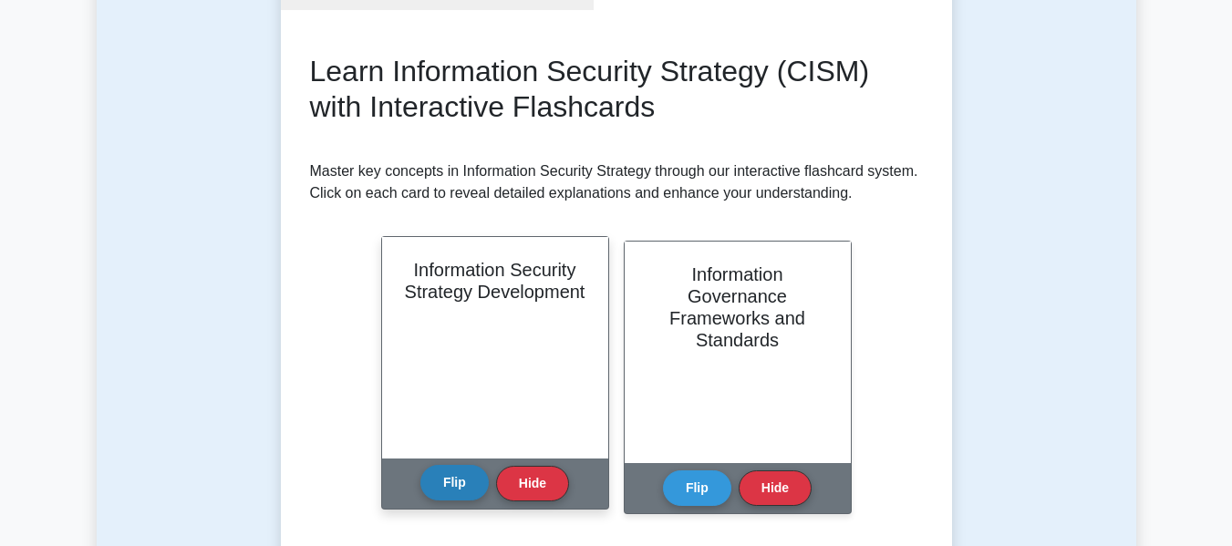
click at [452, 483] on button "Flip" at bounding box center [454, 483] width 68 height 36
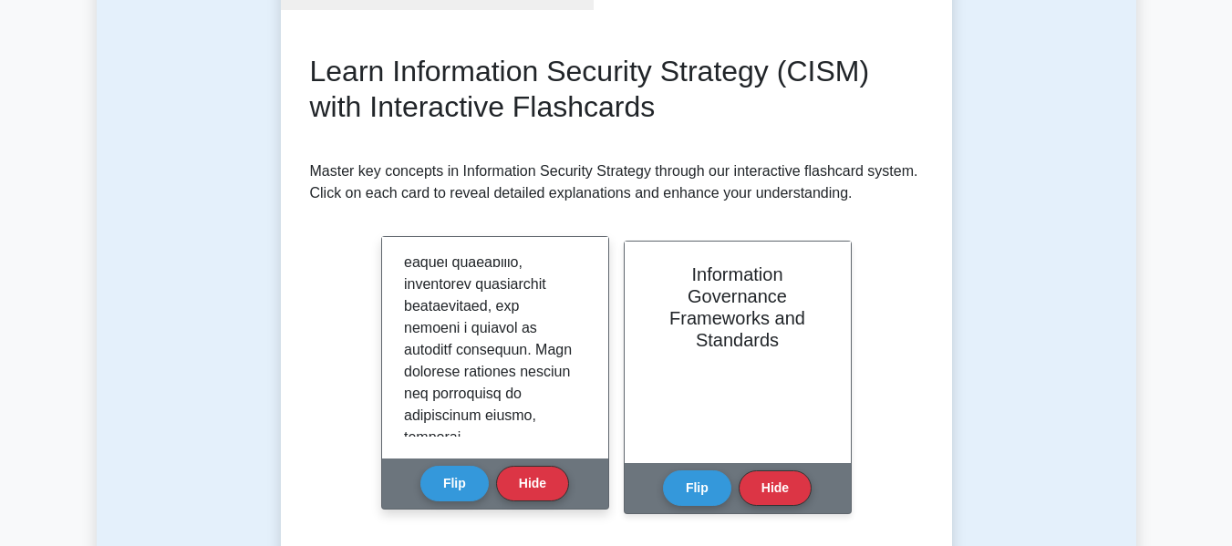
scroll to position [2178, 0]
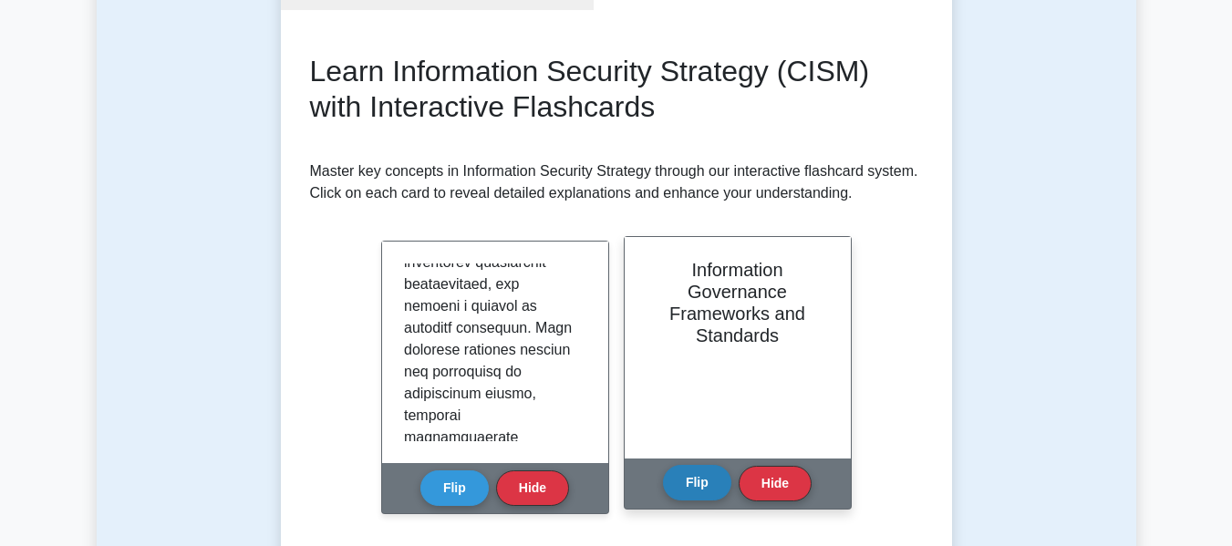
click at [705, 481] on button "Flip" at bounding box center [697, 483] width 68 height 36
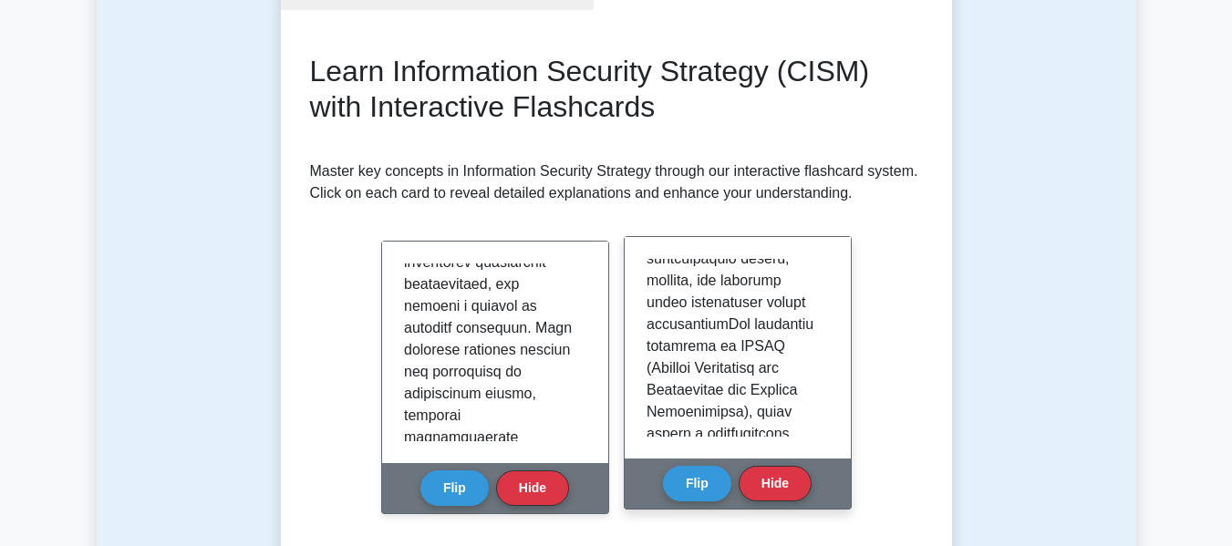
scroll to position [311, 0]
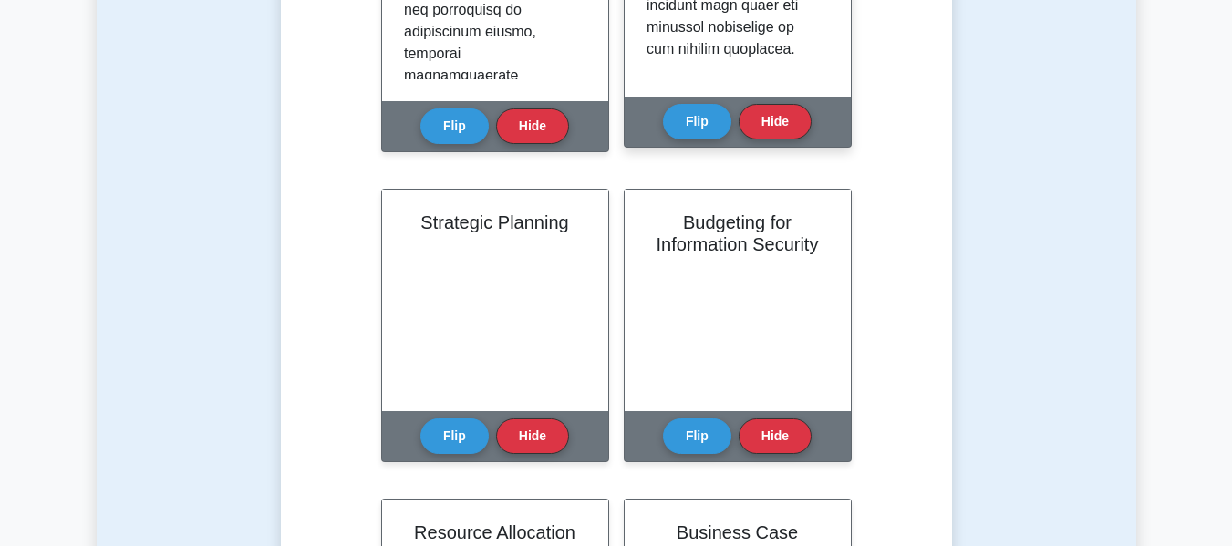
scroll to position [620, 0]
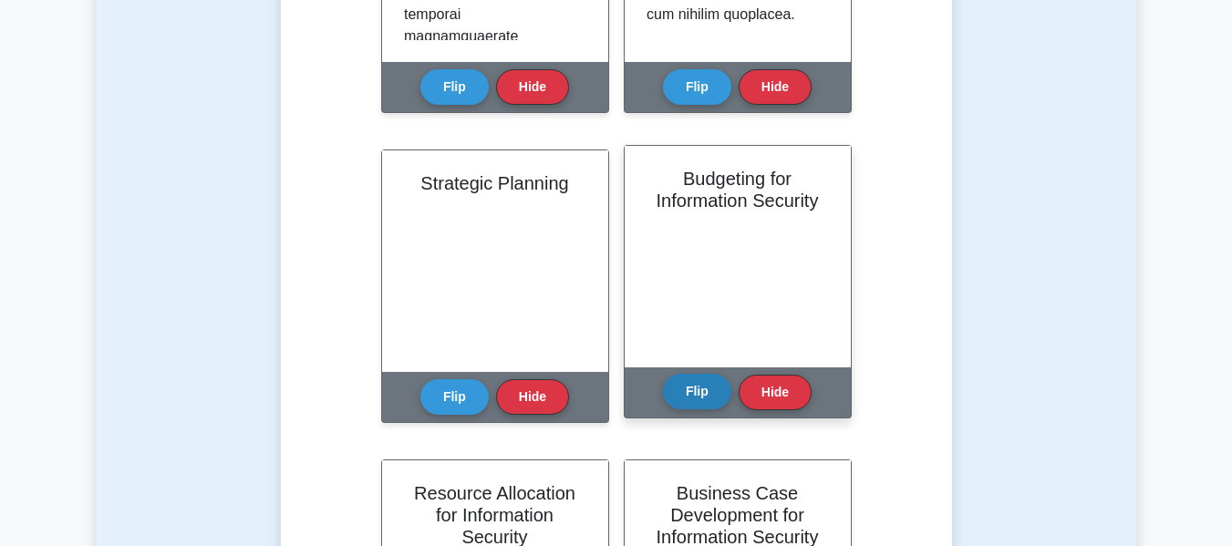
click at [706, 377] on button "Flip" at bounding box center [697, 392] width 68 height 36
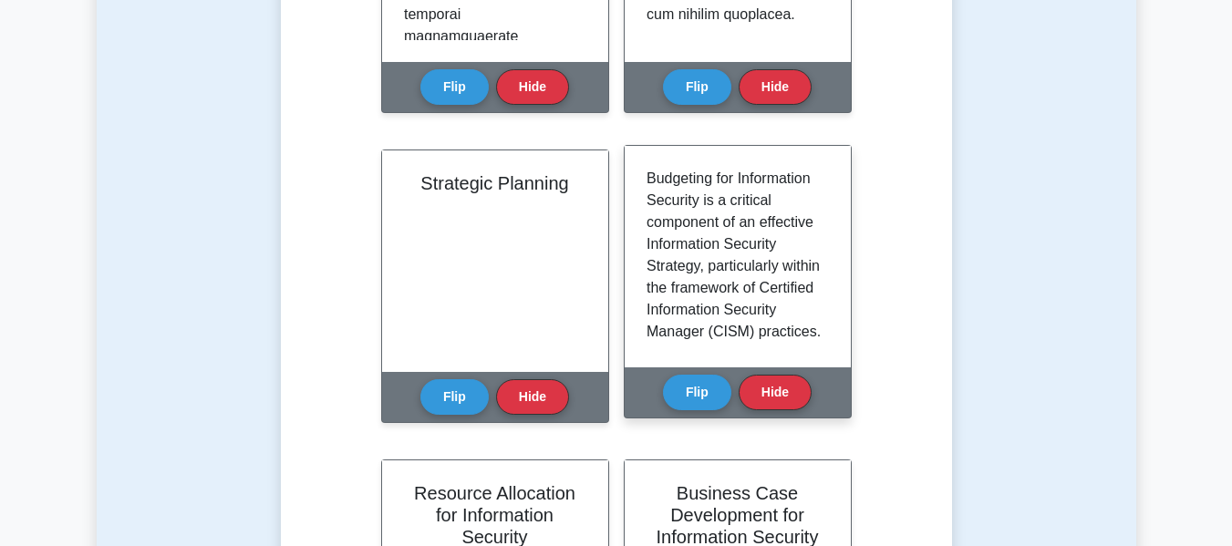
click at [759, 239] on p "Budgeting for Information Security is a critical component of an effective Info…" at bounding box center [733, 463] width 175 height 591
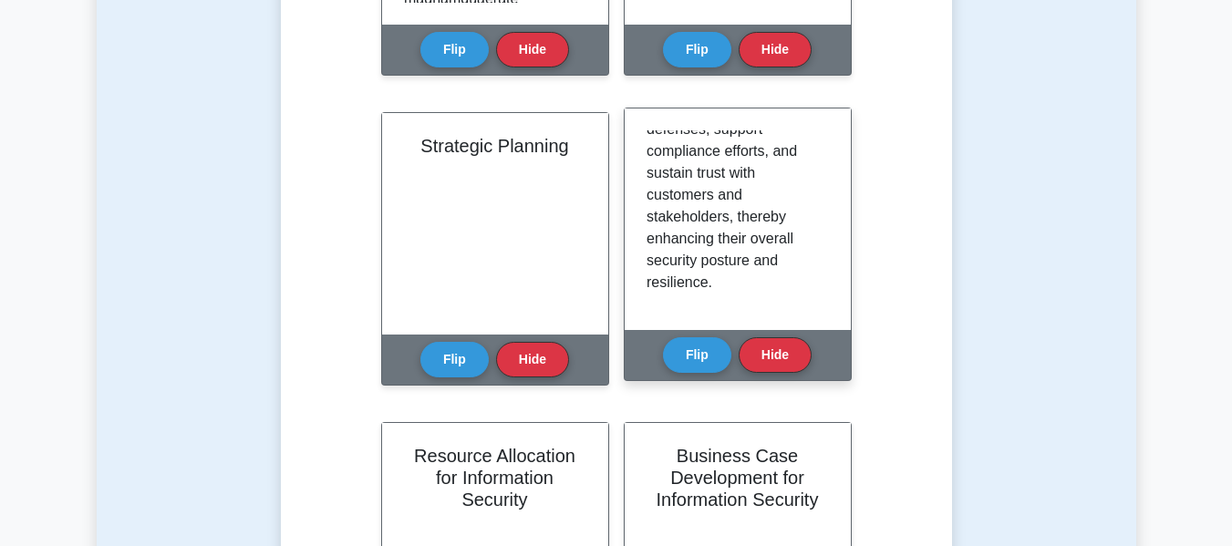
scroll to position [693, 0]
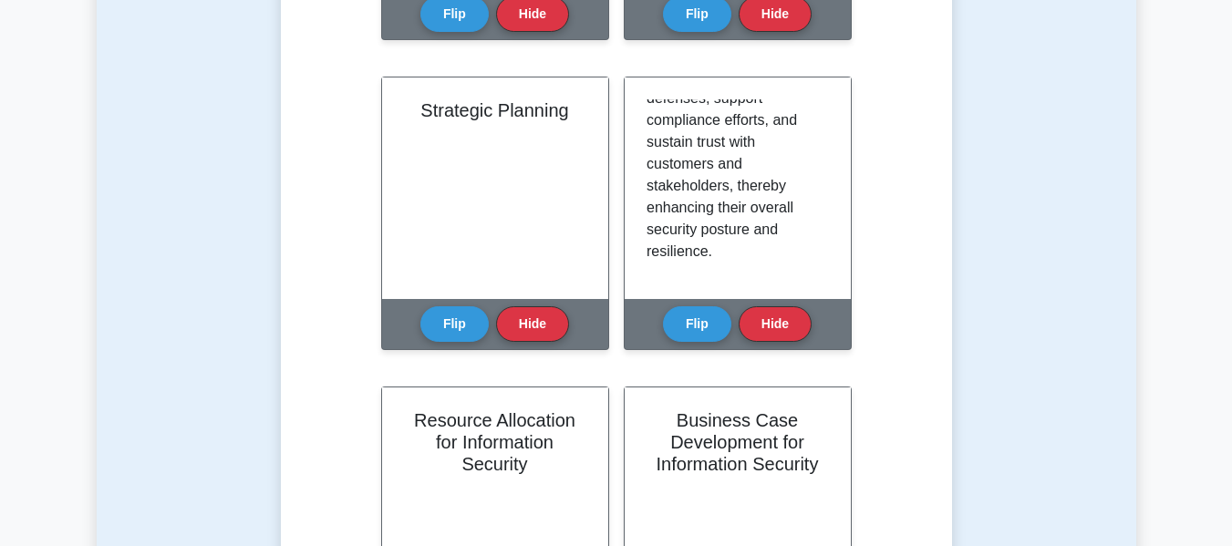
click at [920, 206] on div "Learn Information Security Strategy (CISM) with Interactive Flashcards Master k…" at bounding box center [616, 131] width 613 height 1102
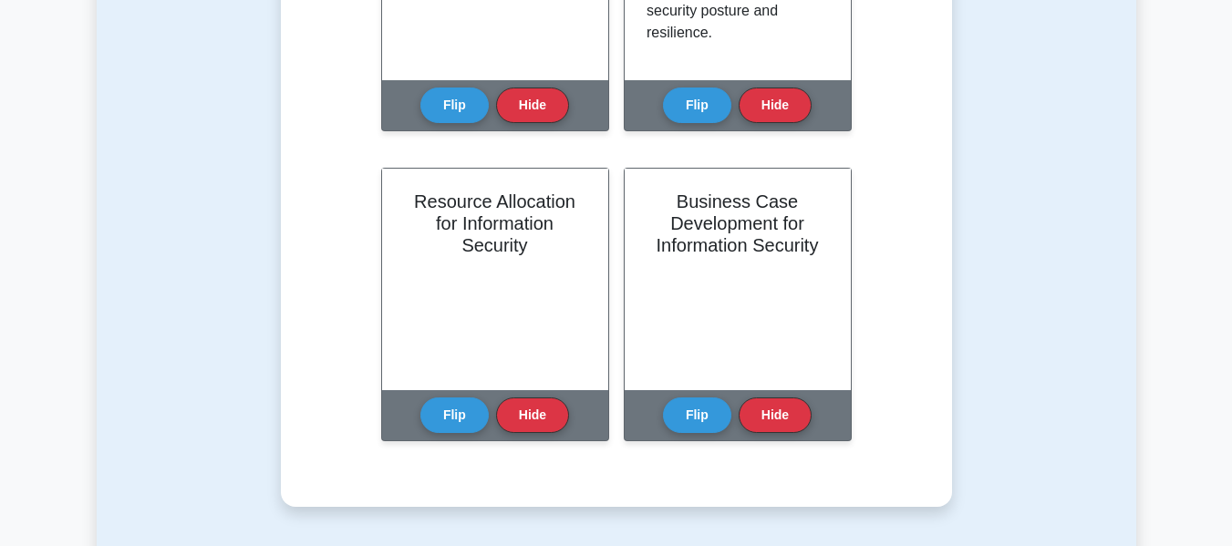
scroll to position [875, 0]
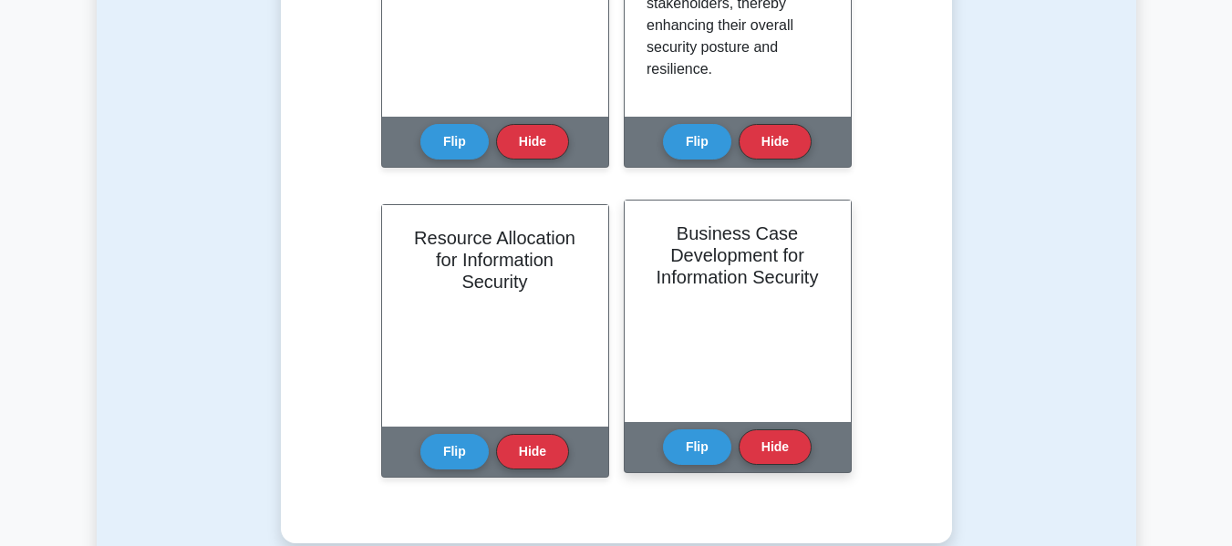
click at [708, 257] on h2 "Business Case Development for Information Security" at bounding box center [737, 255] width 182 height 66
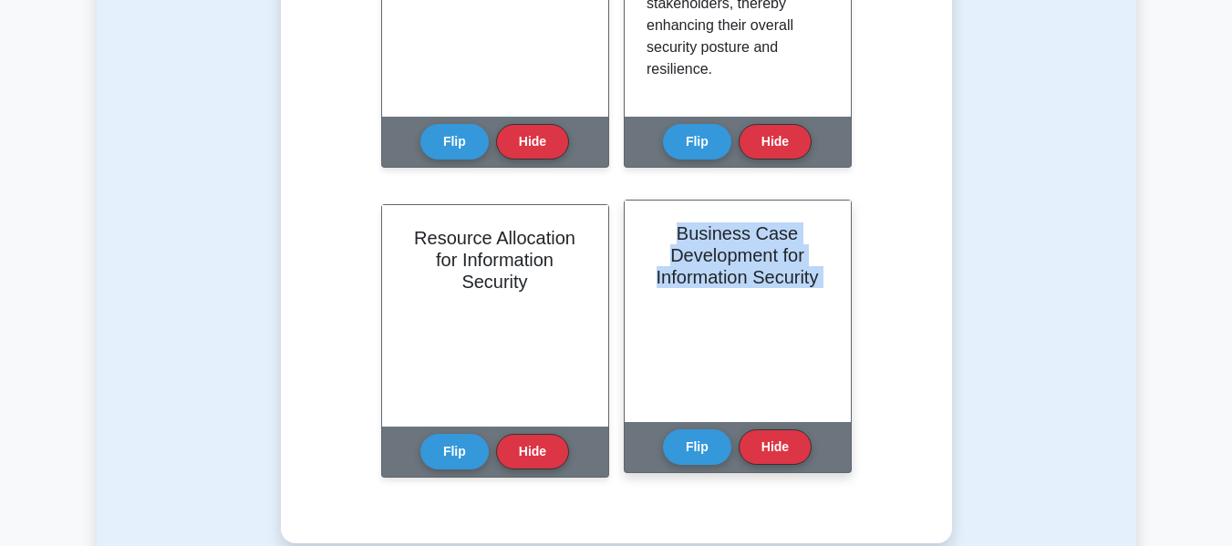
click at [708, 257] on h2 "Business Case Development for Information Security" at bounding box center [737, 255] width 182 height 66
click at [704, 328] on div "Business Case Development for Information Security" at bounding box center [738, 312] width 226 height 222
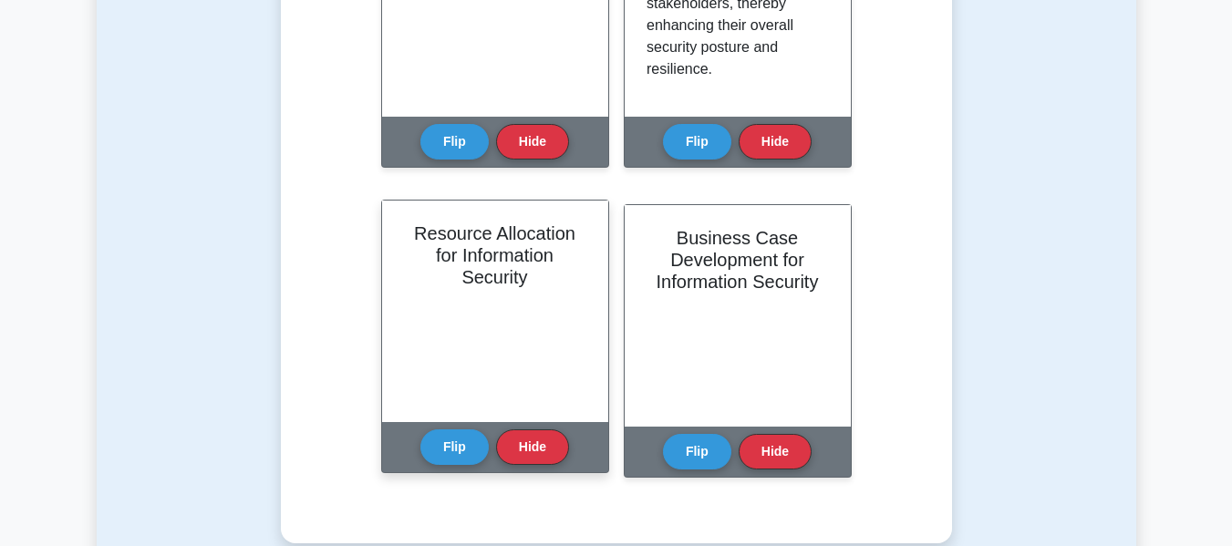
click at [486, 274] on h2 "Resource Allocation for Information Security" at bounding box center [495, 255] width 182 height 66
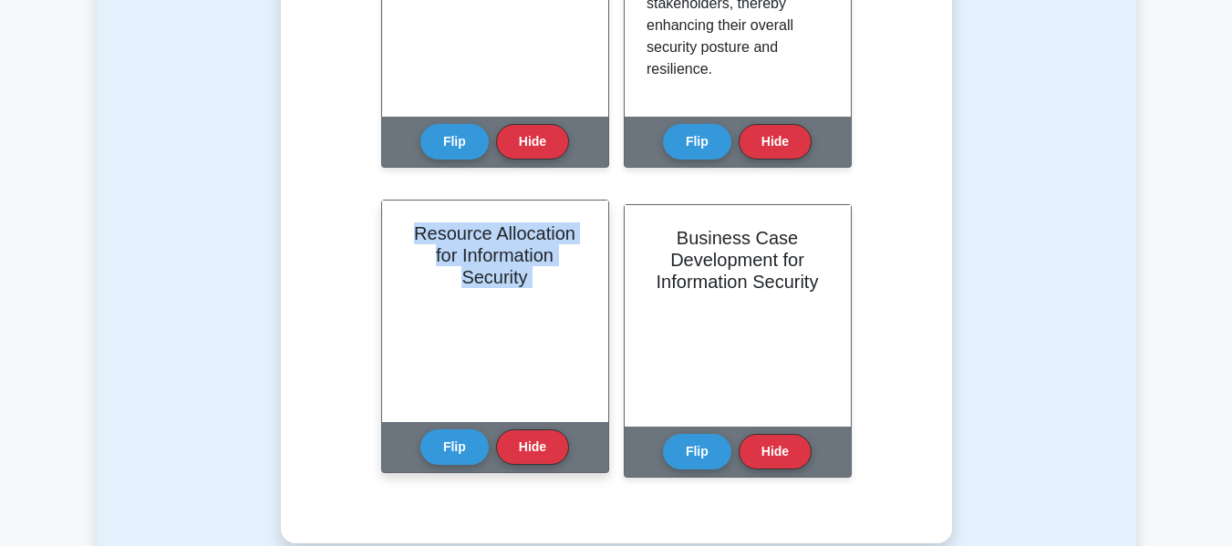
click at [486, 274] on h2 "Resource Allocation for Information Security" at bounding box center [495, 255] width 182 height 66
click at [450, 454] on button "Flip" at bounding box center [454, 447] width 68 height 36
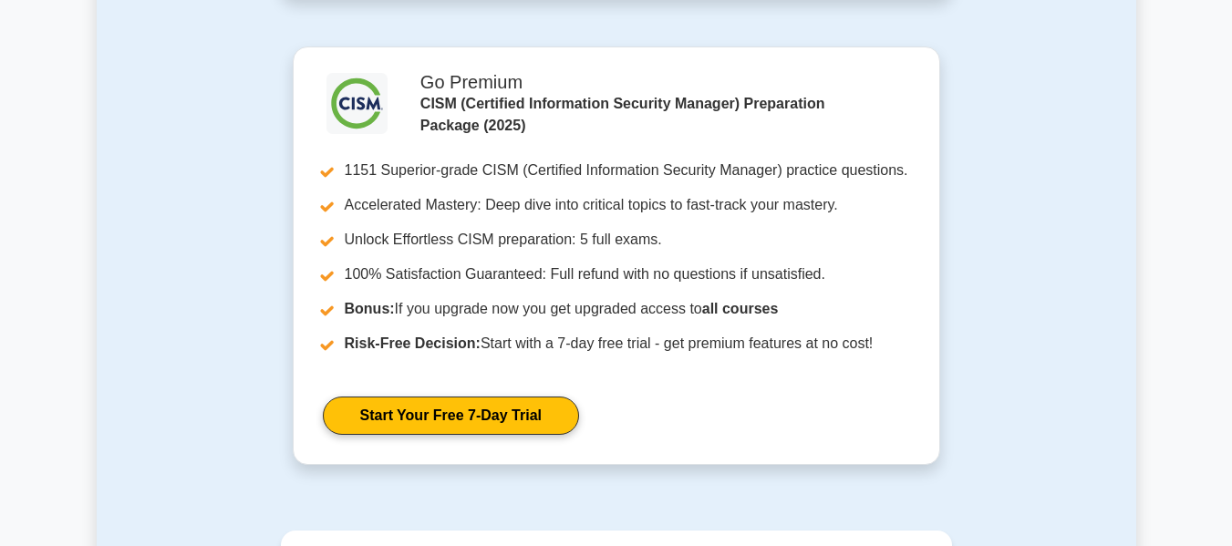
scroll to position [1422, 0]
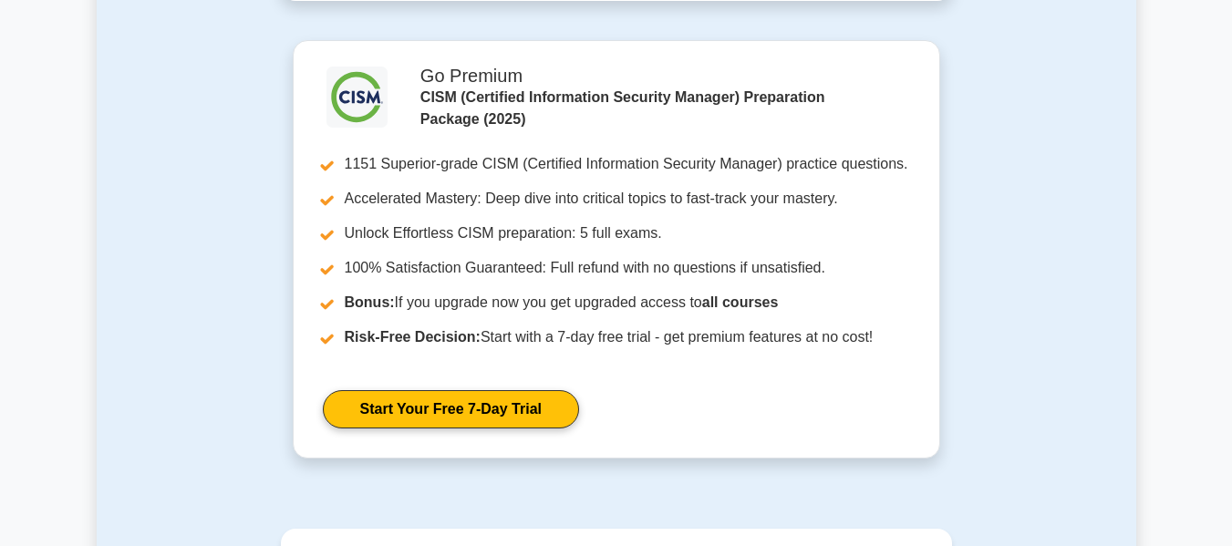
click at [669, 388] on div "Start Your Free 7-Day Trial" at bounding box center [616, 409] width 587 height 67
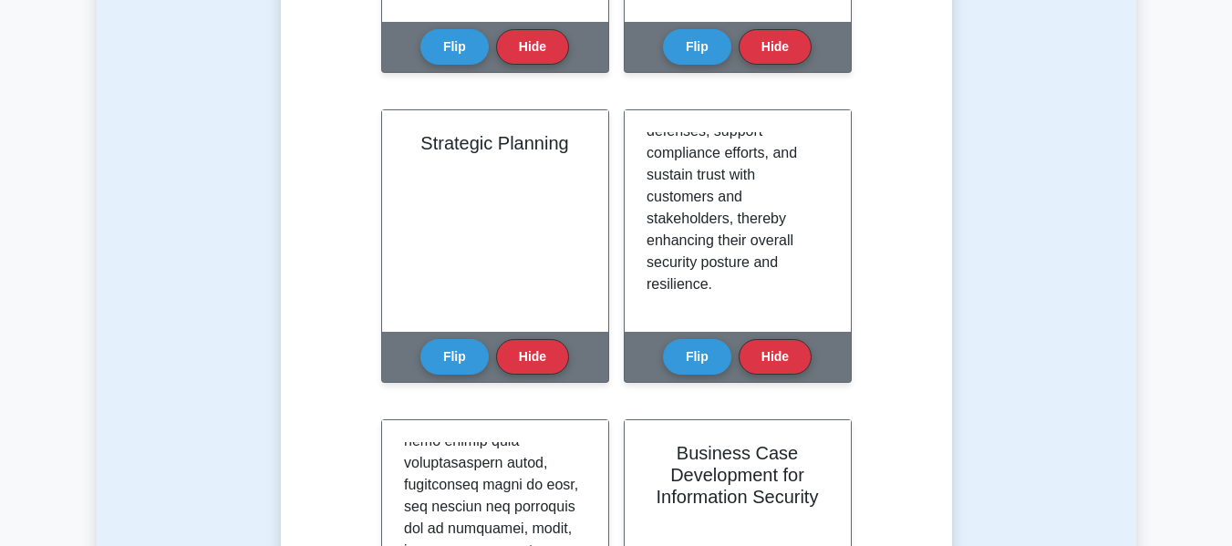
scroll to position [693, 0]
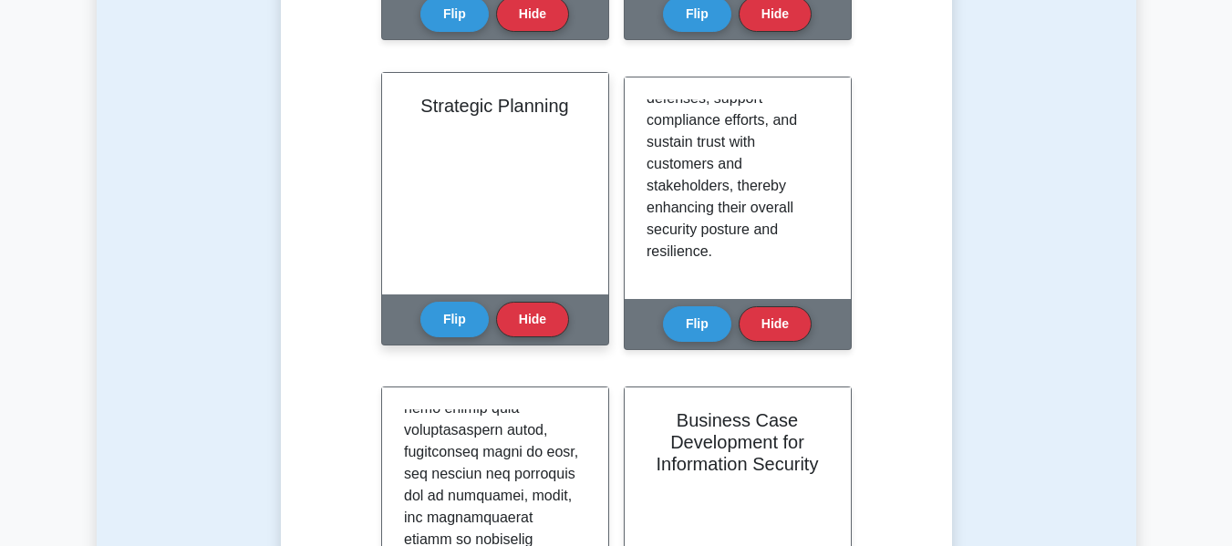
click at [420, 314] on div "Flip Hide" at bounding box center [494, 320] width 149 height 50
click at [426, 314] on button "Flip" at bounding box center [454, 319] width 68 height 36
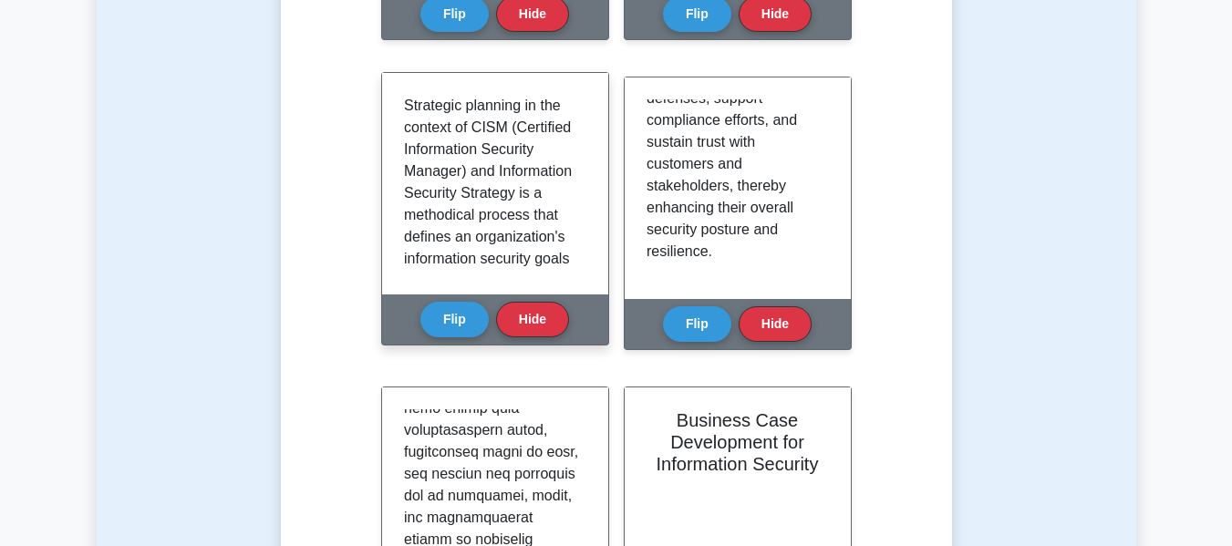
click at [595, 262] on div "Strategic planning in the context of CISM (Certified Information Security Manag…" at bounding box center [495, 184] width 226 height 222
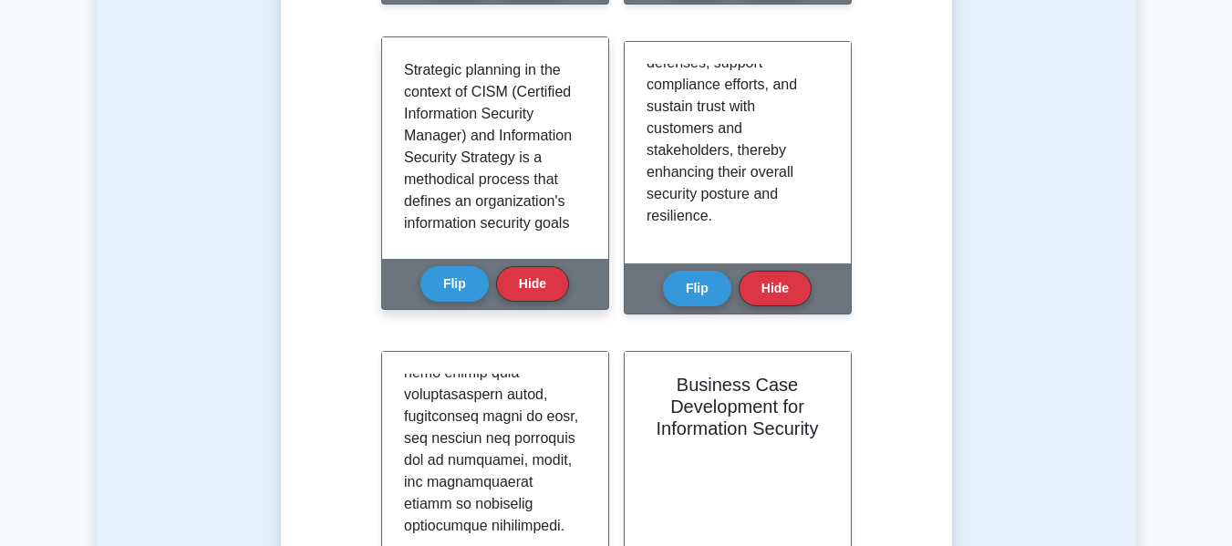
scroll to position [729, 0]
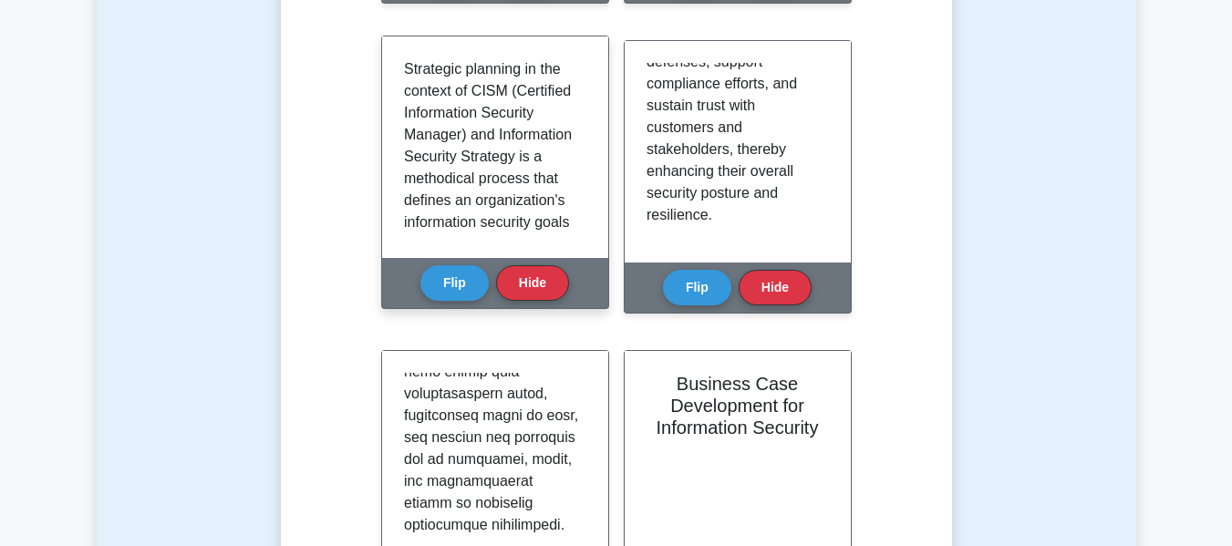
click at [565, 222] on p "Strategic planning in the context of CISM (Certified Information Security Manag…" at bounding box center [491, 255] width 175 height 394
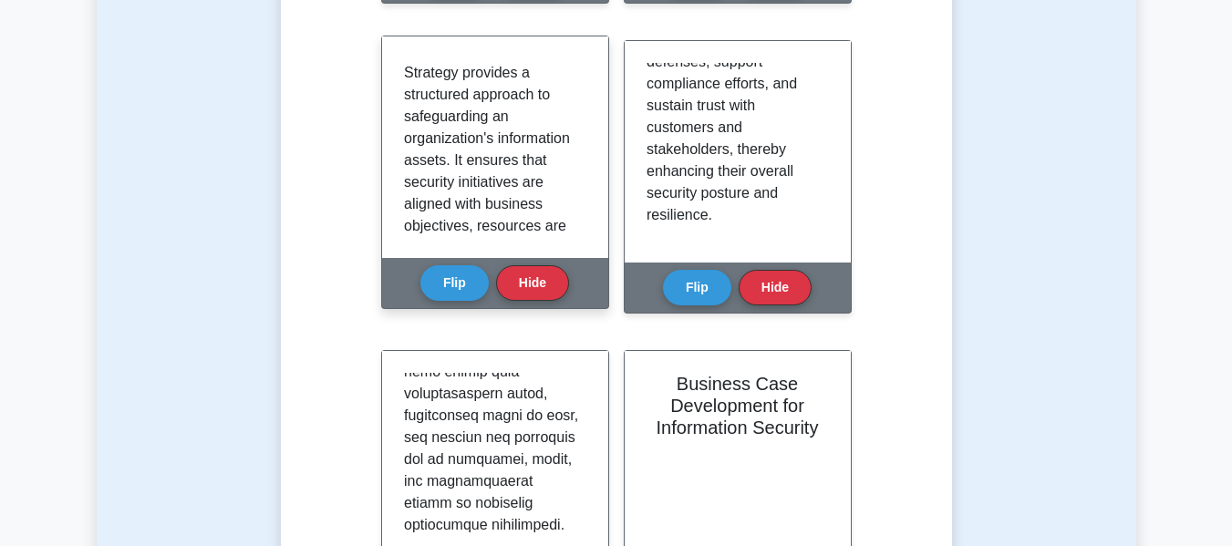
scroll to position [2152, 0]
